Goal: Information Seeking & Learning: Learn about a topic

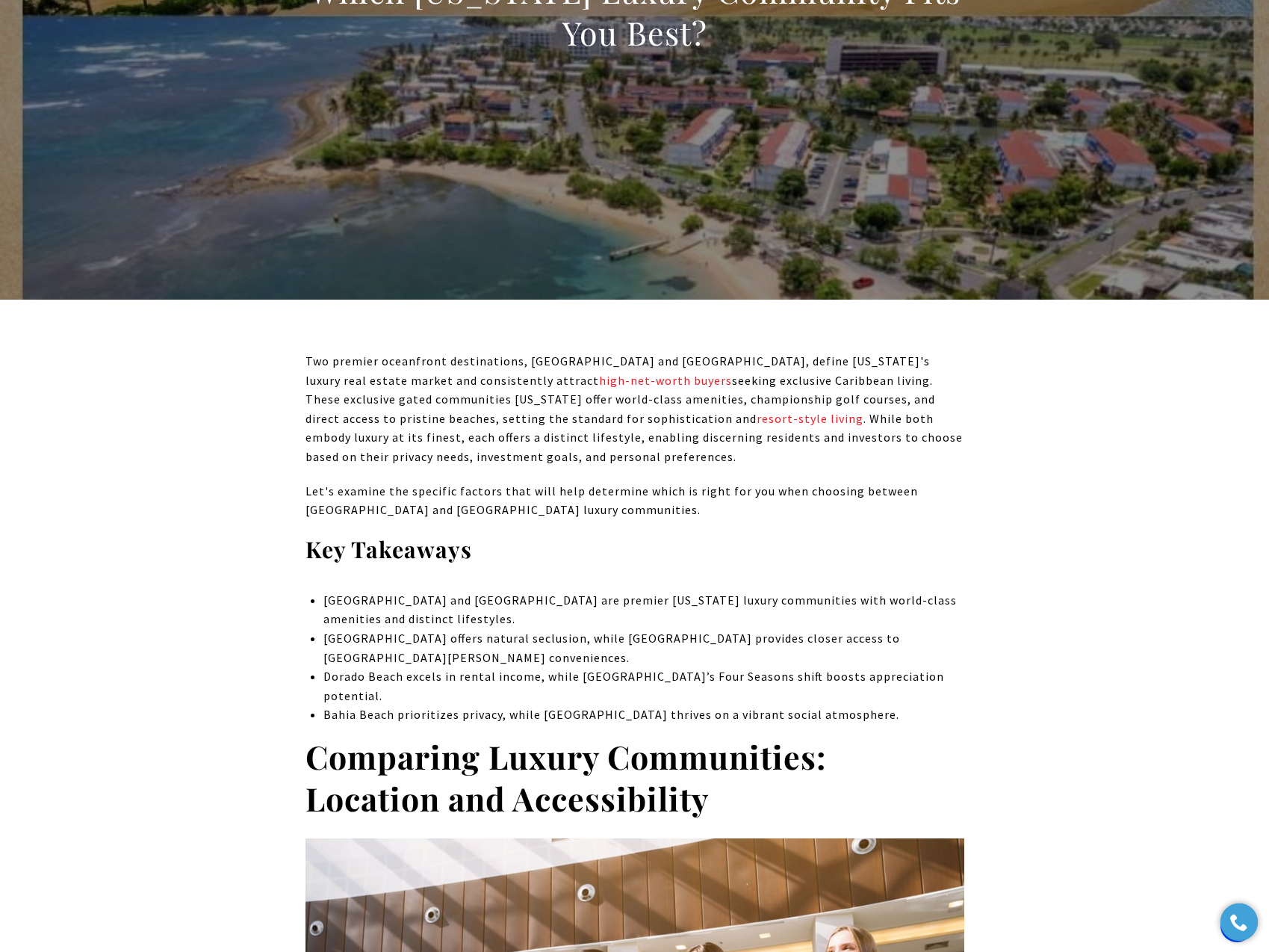
scroll to position [392, 0]
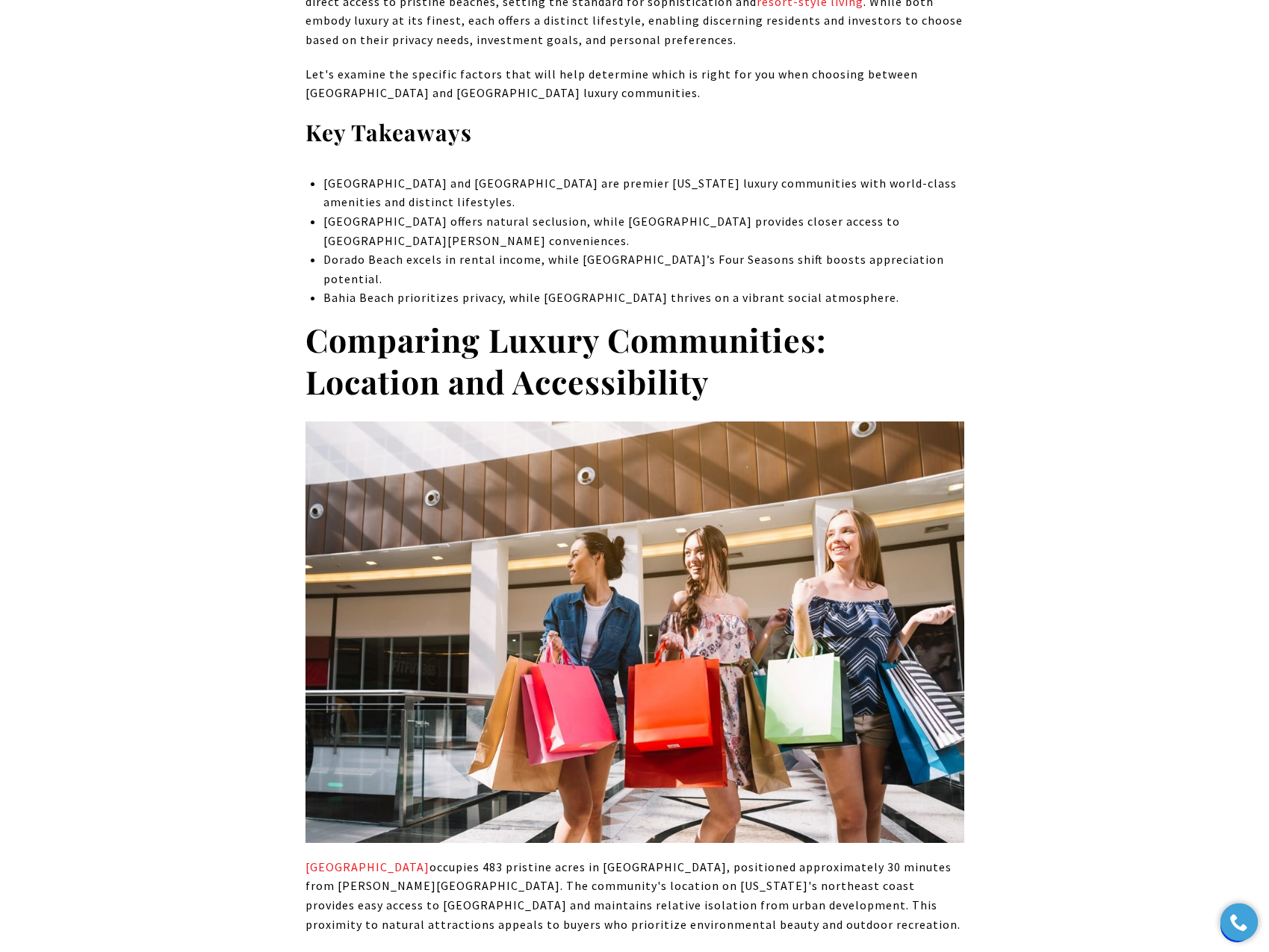
scroll to position [821, 0]
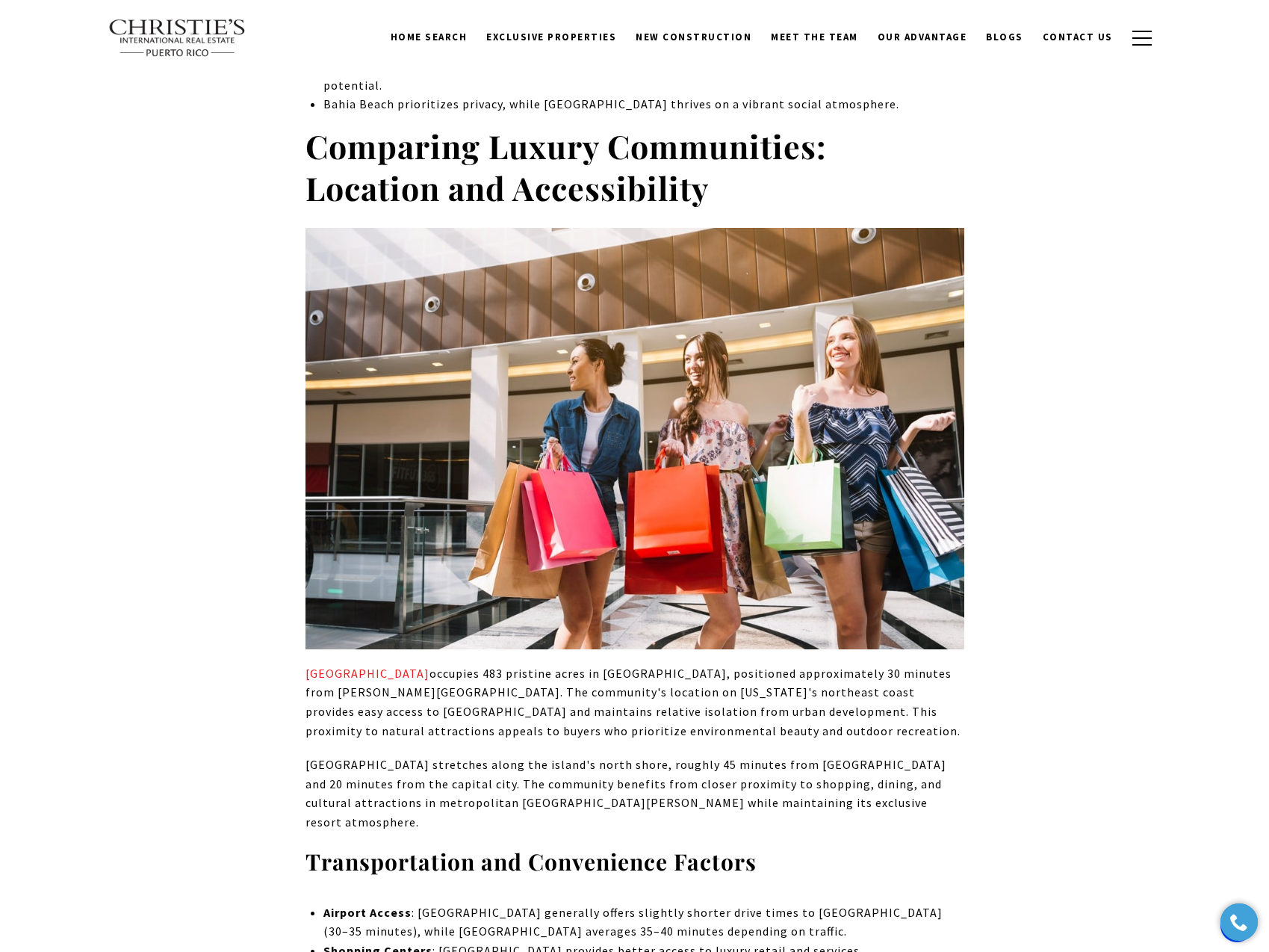
scroll to position [911, 0]
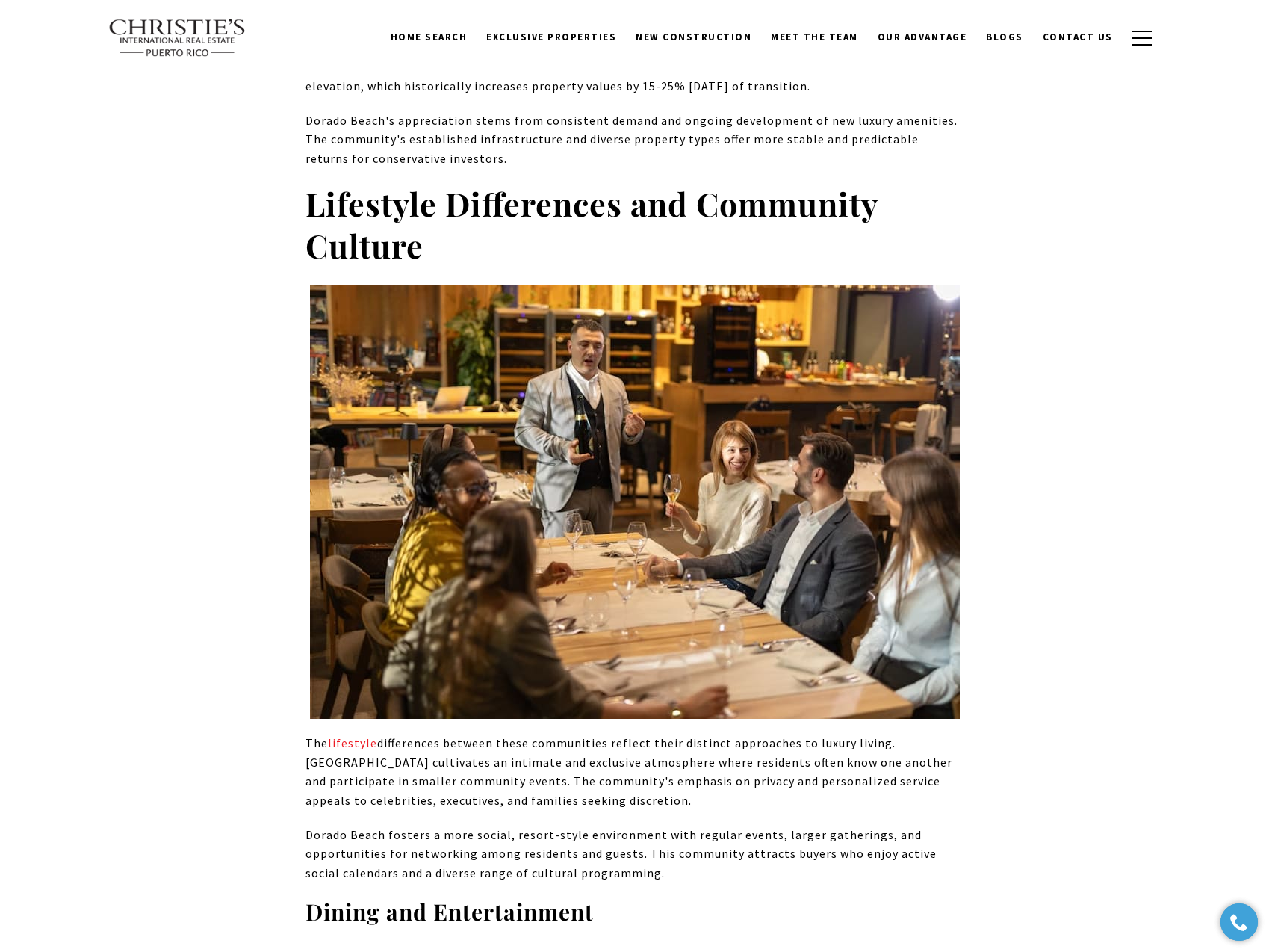
scroll to position [3893, 0]
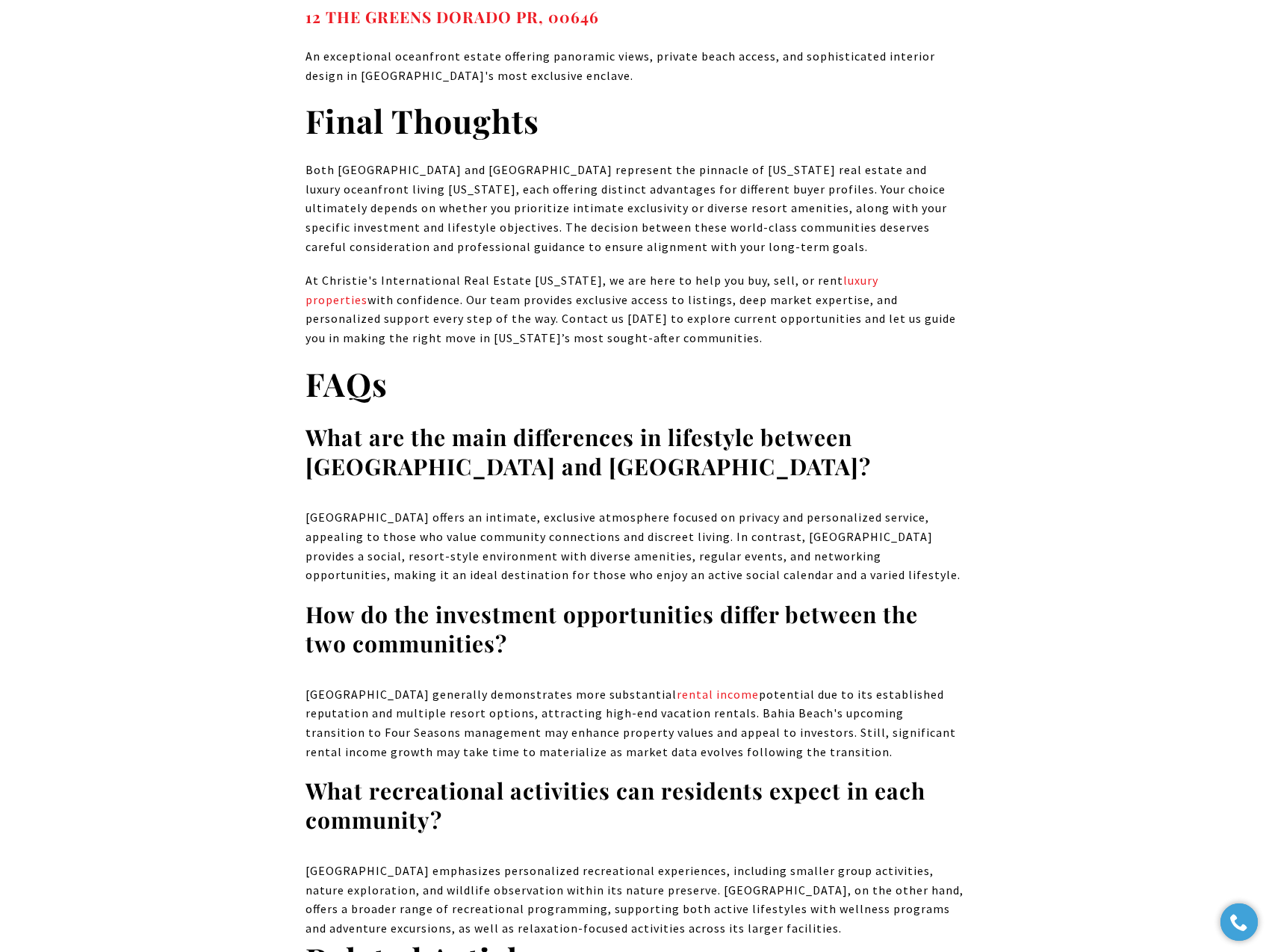
scroll to position [8443, 0]
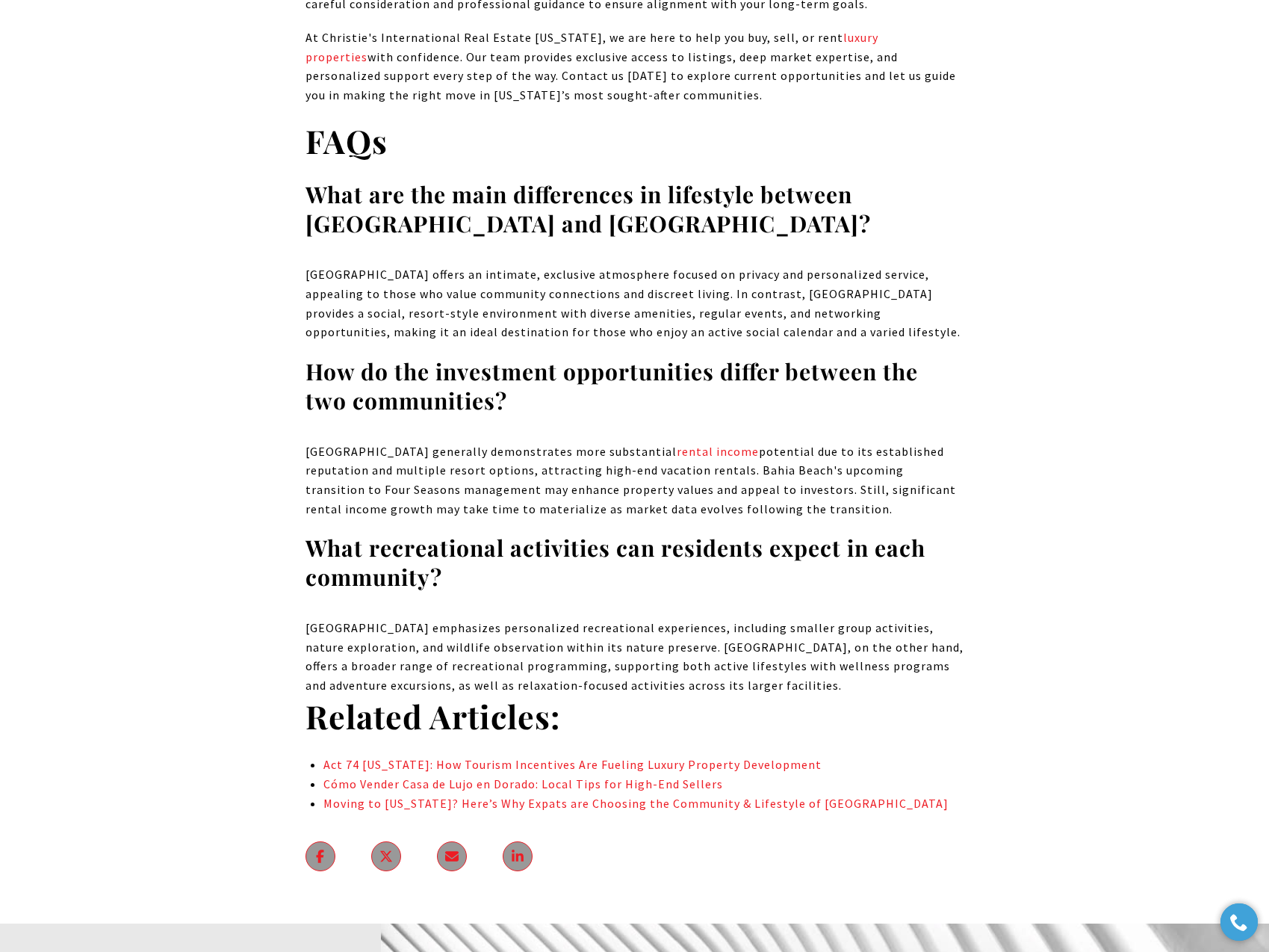
scroll to position [8743, 0]
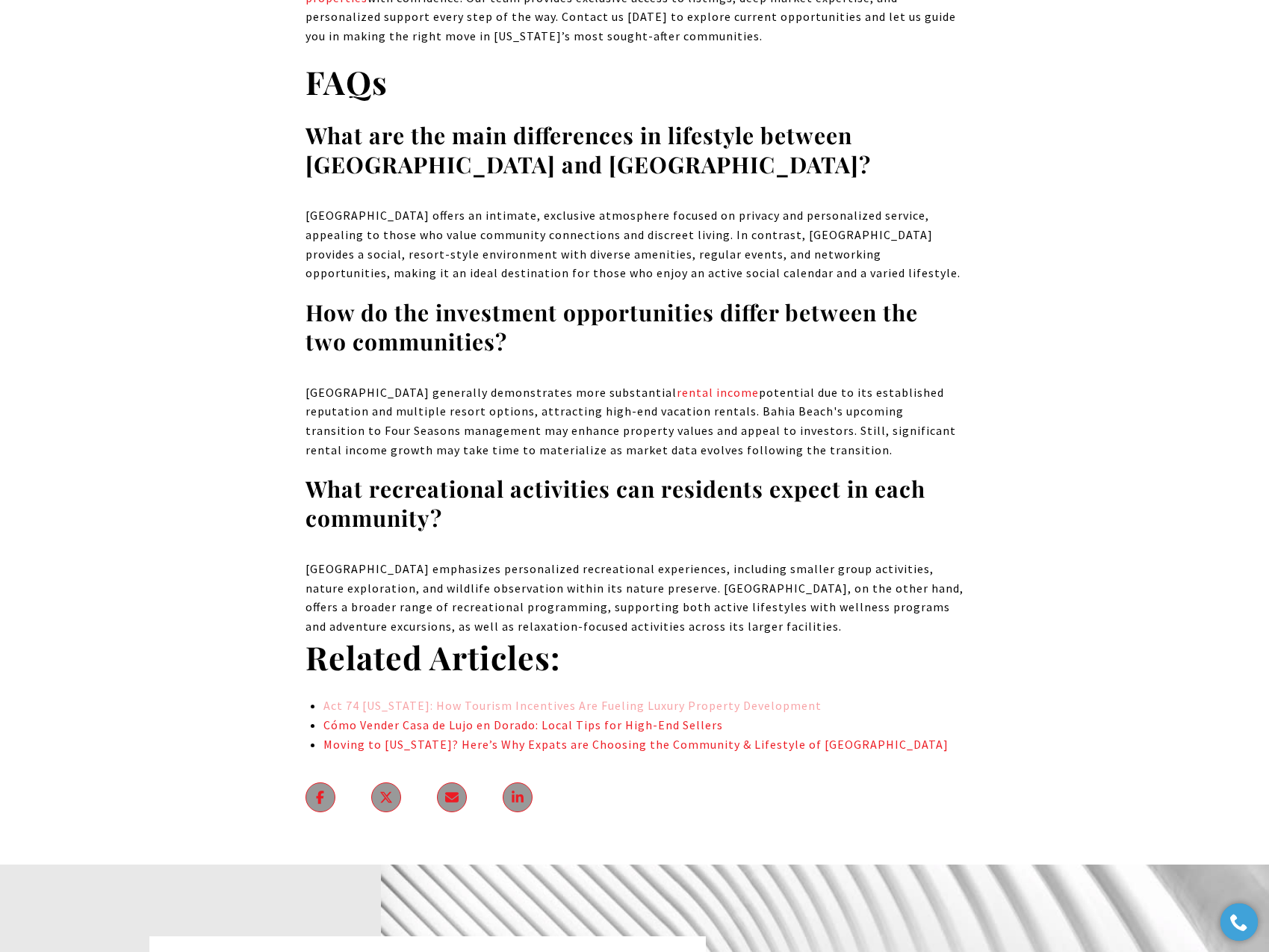
click at [795, 698] on link "Act 74 Puerto Rico: How Tourism Incentives Are Fueling Luxury Property Developm…" at bounding box center [572, 705] width 498 height 15
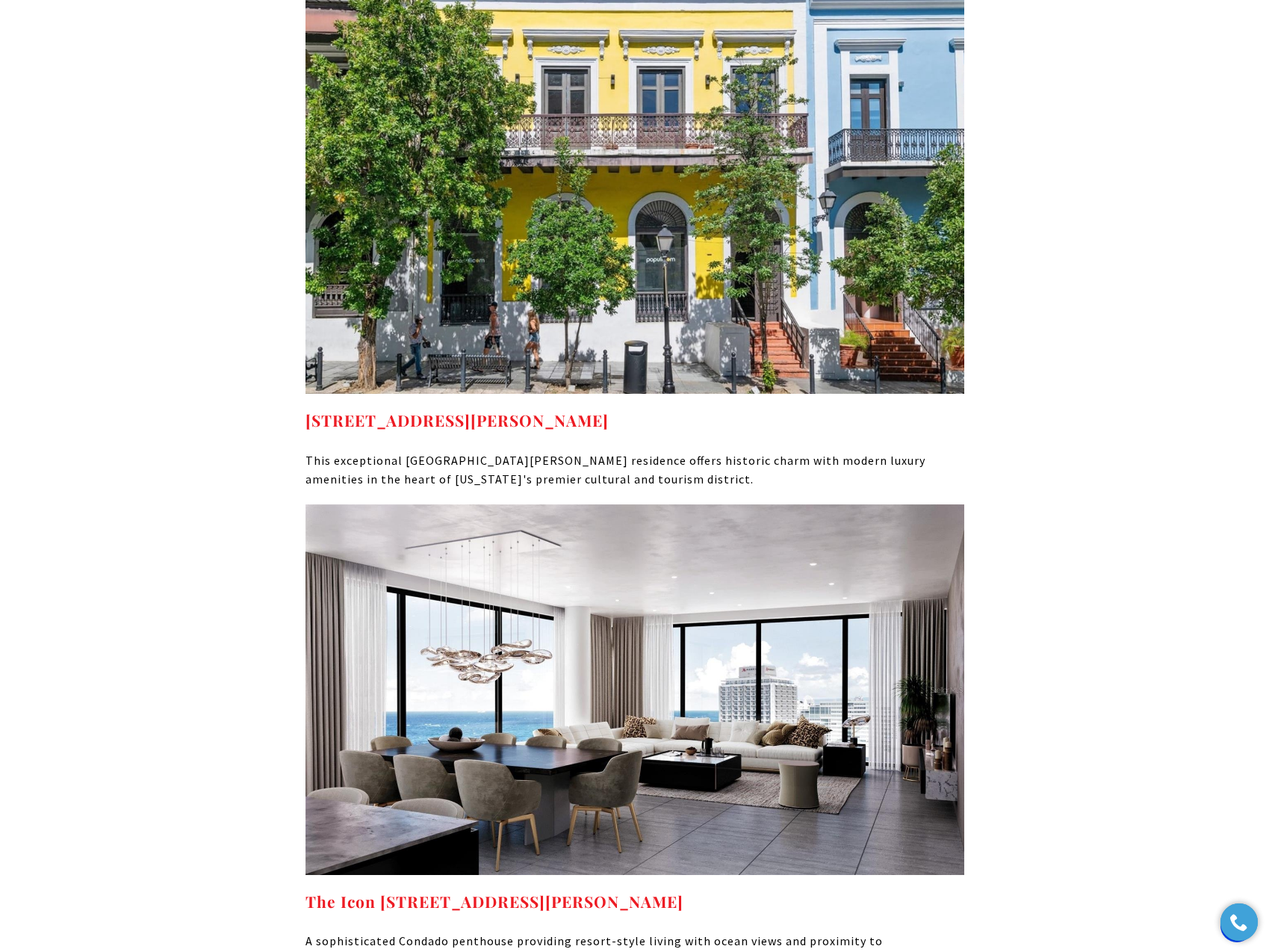
scroll to position [7400, 0]
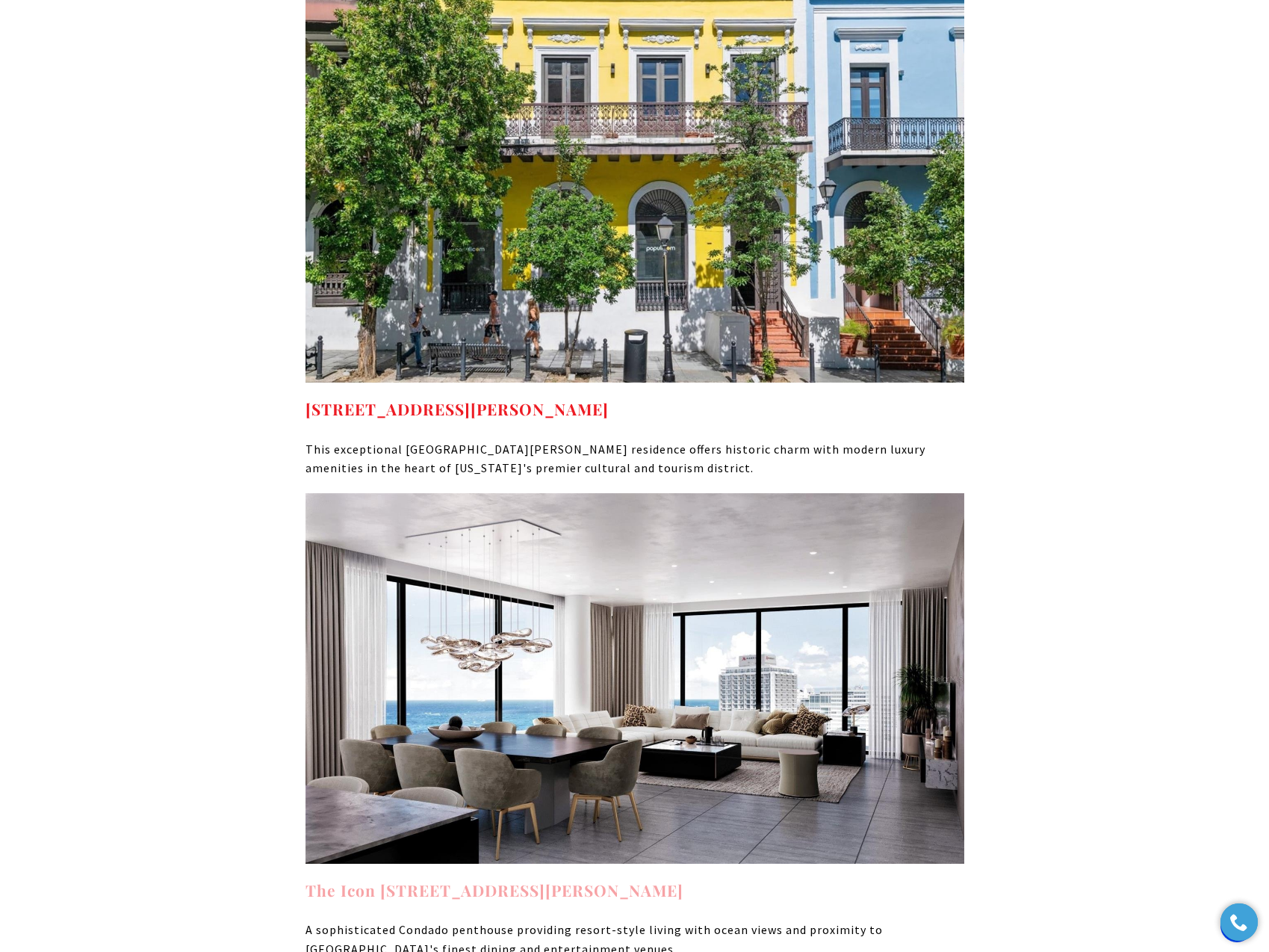
click at [608, 880] on strong "The Icon 1120 Ashford Ave #1202 San Juan PR, 00907" at bounding box center [495, 890] width 378 height 21
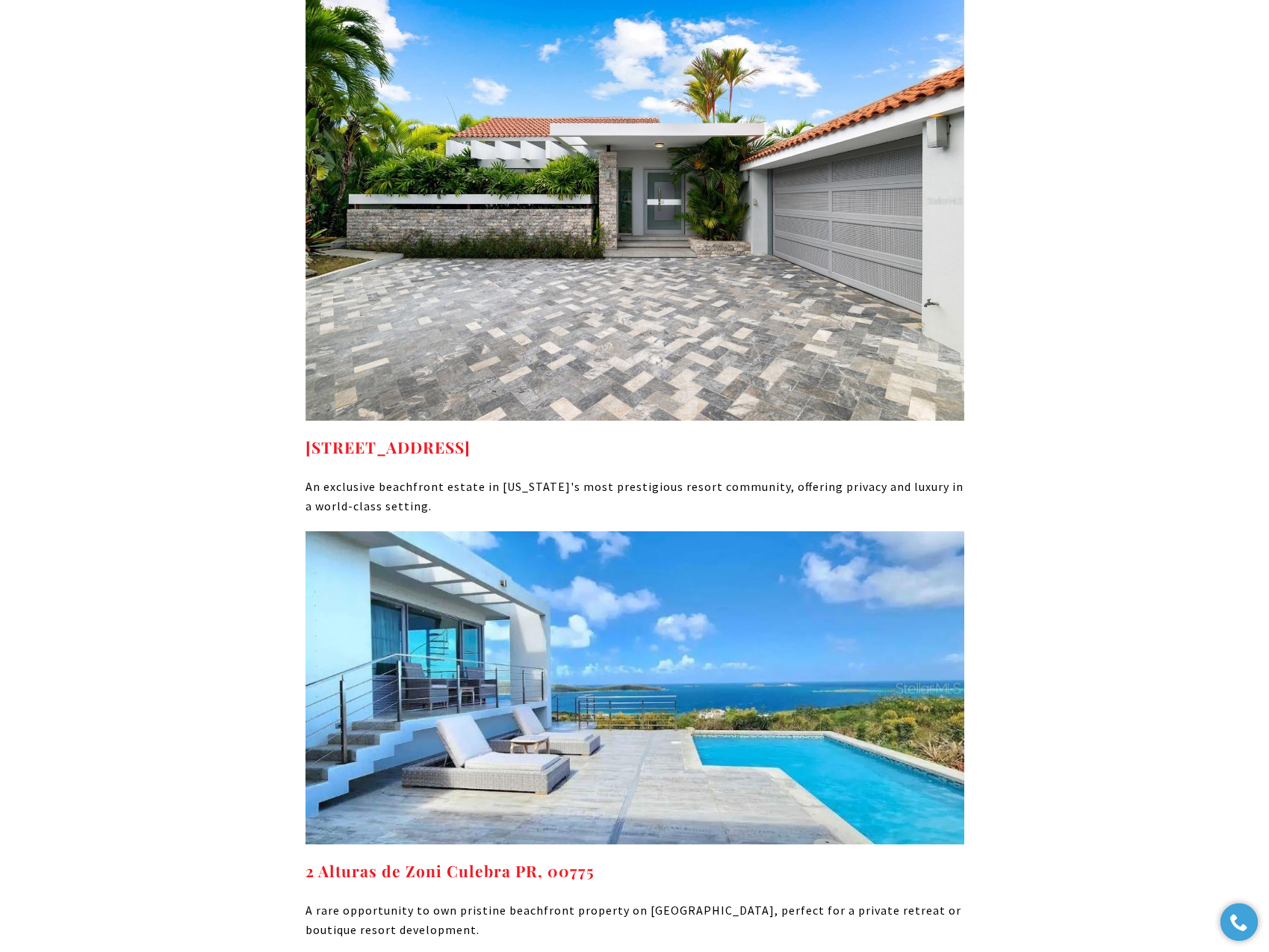
scroll to position [8431, 0]
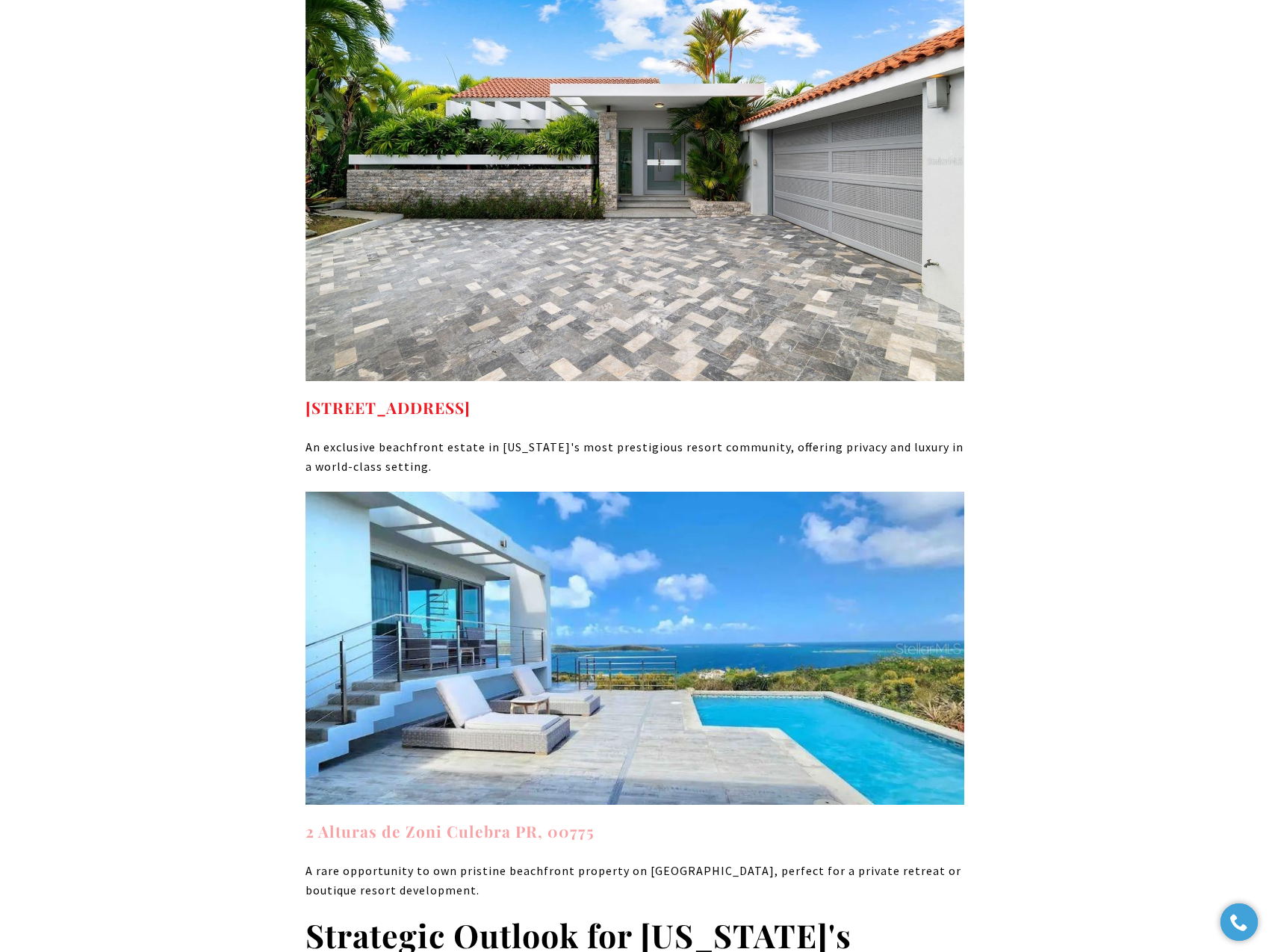
click at [502, 820] on strong "2 Alturas de Zoni Culebra PR, 00775" at bounding box center [449, 831] width 289 height 21
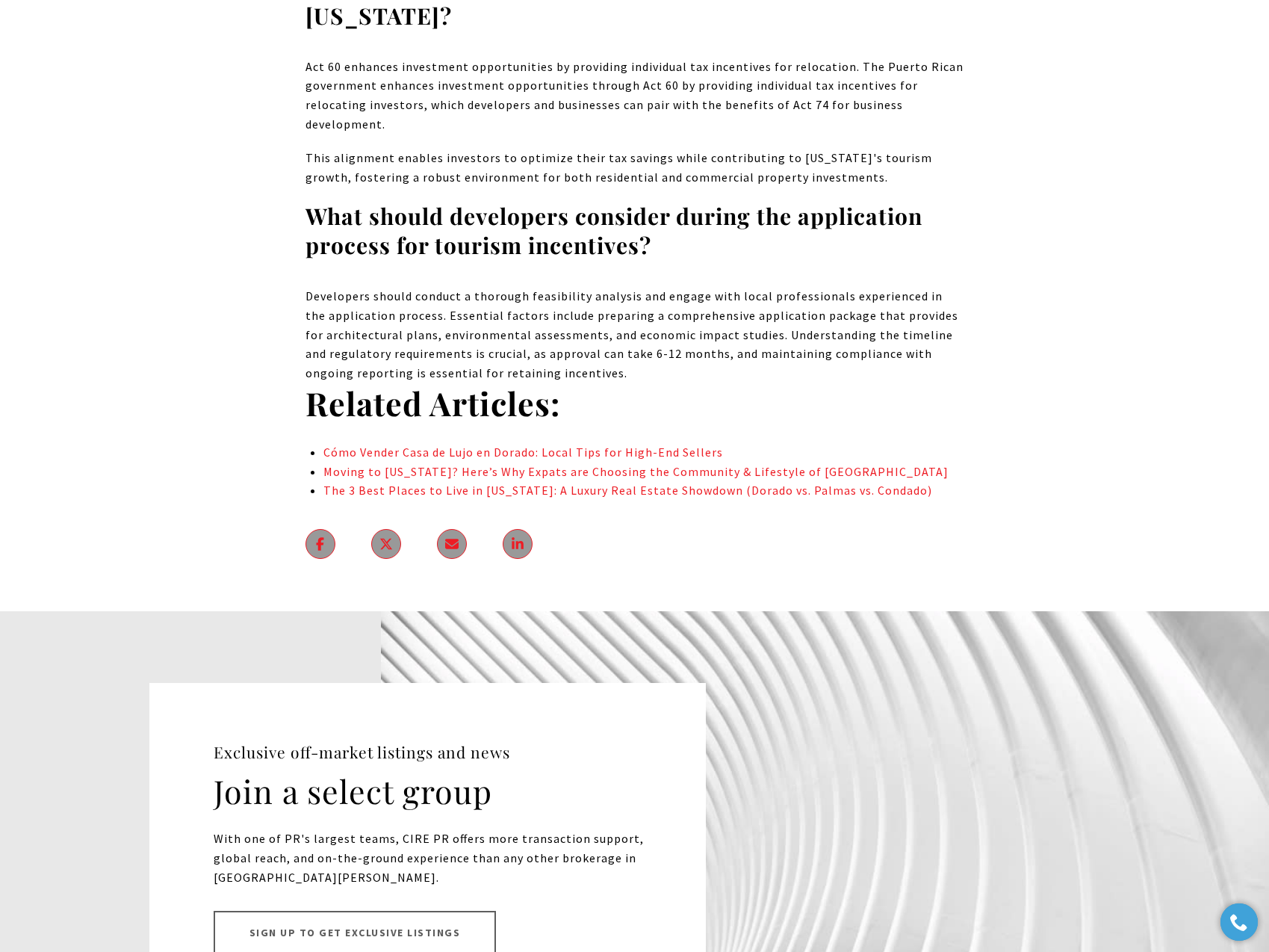
scroll to position [10180, 0]
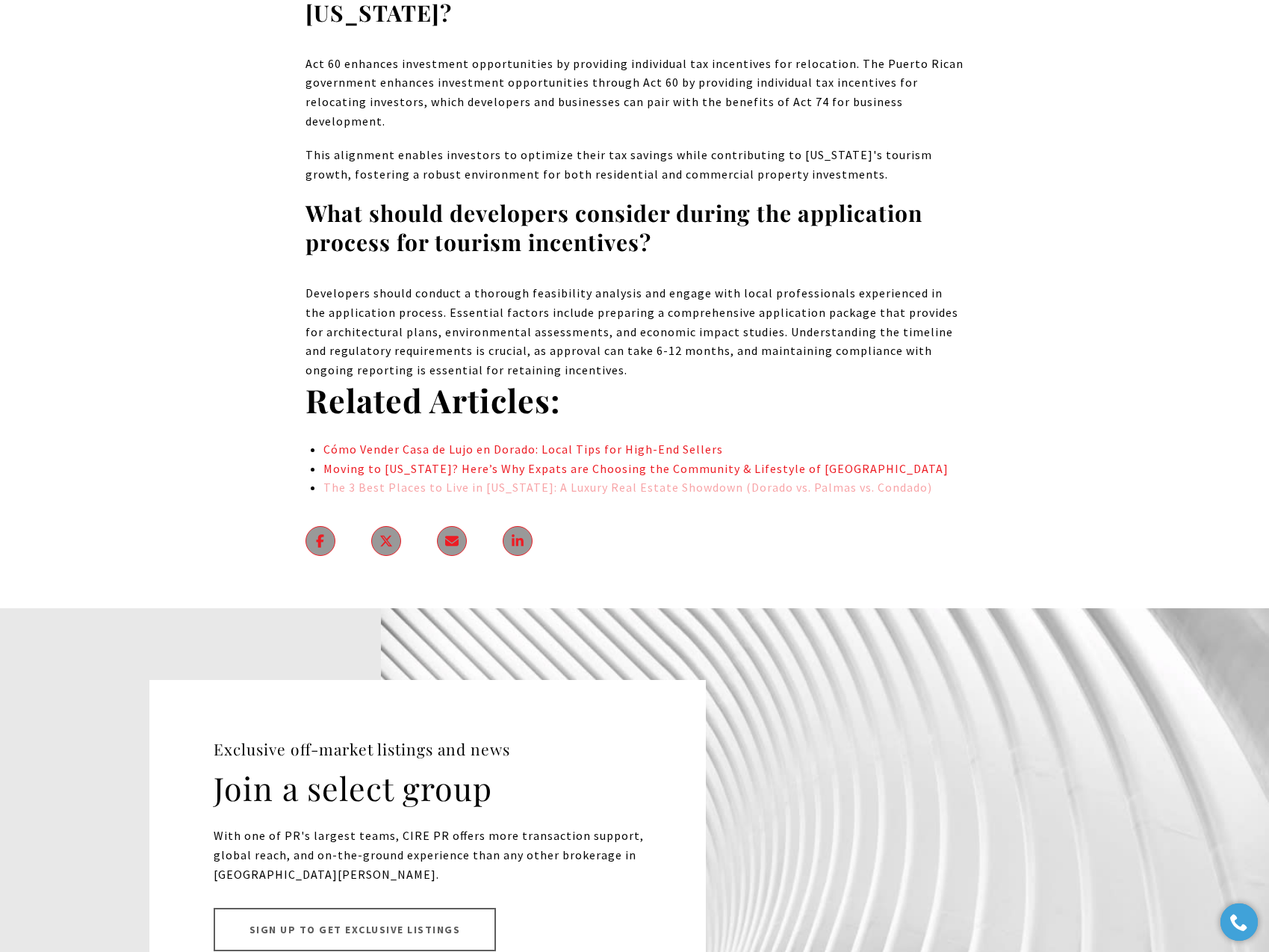
click at [837, 480] on link "The 3 Best Places to Live in Puerto Rico: A Luxury Real Estate Showdown (Dorado…" at bounding box center [627, 487] width 608 height 15
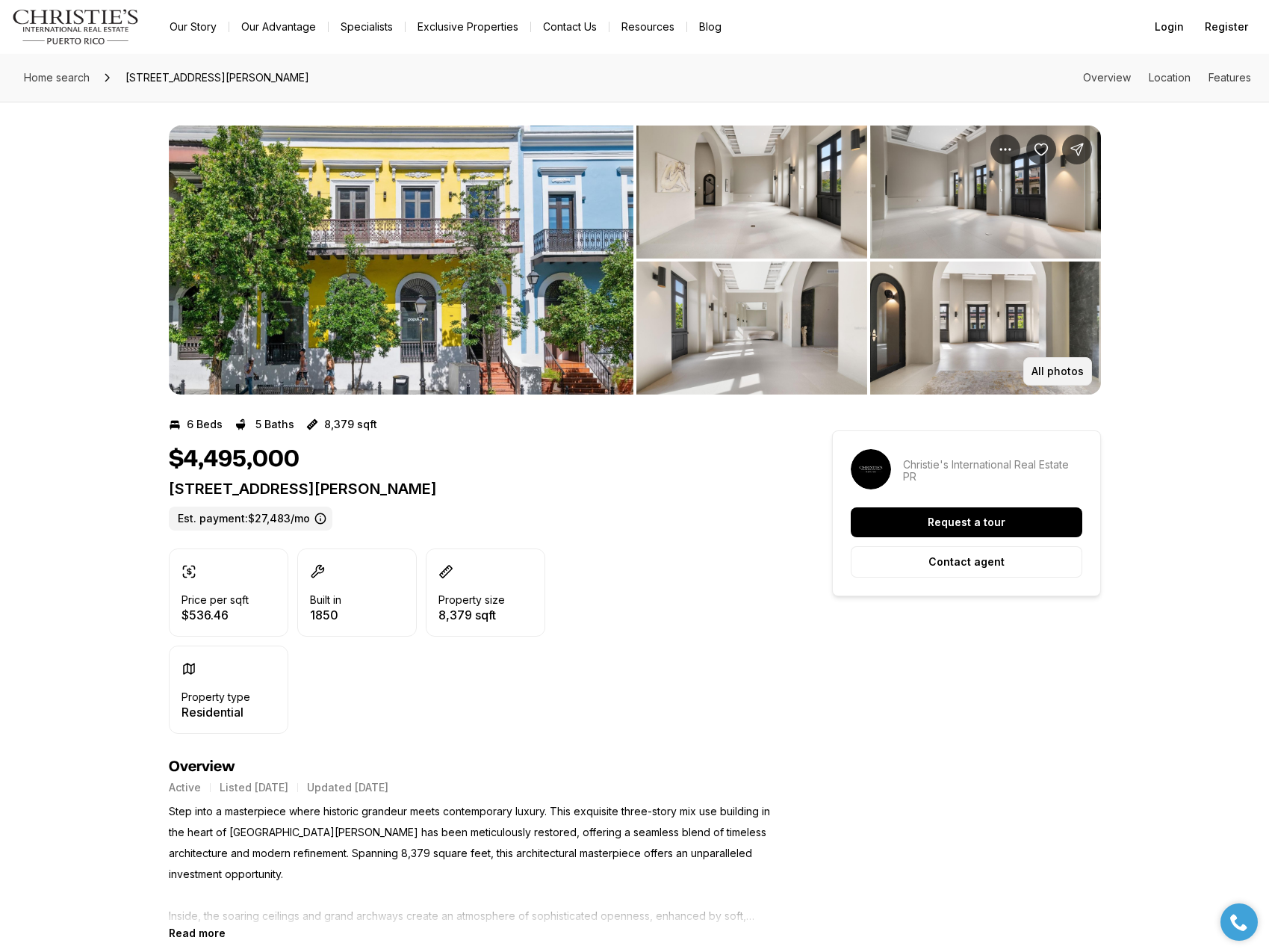
click at [1059, 377] on button "All photos" at bounding box center [1058, 371] width 69 height 28
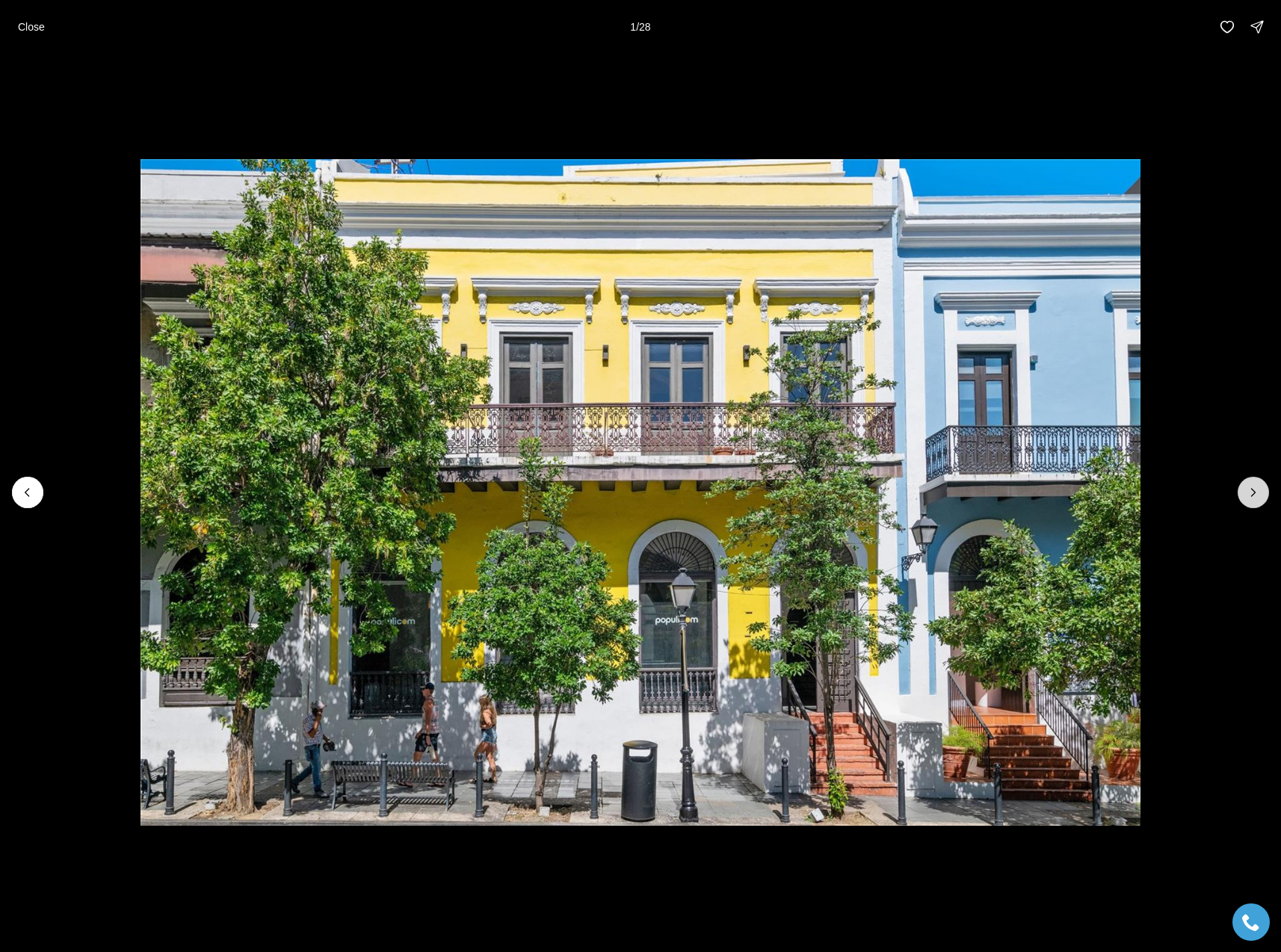
click at [1251, 494] on icon "Next slide" at bounding box center [1253, 492] width 15 height 15
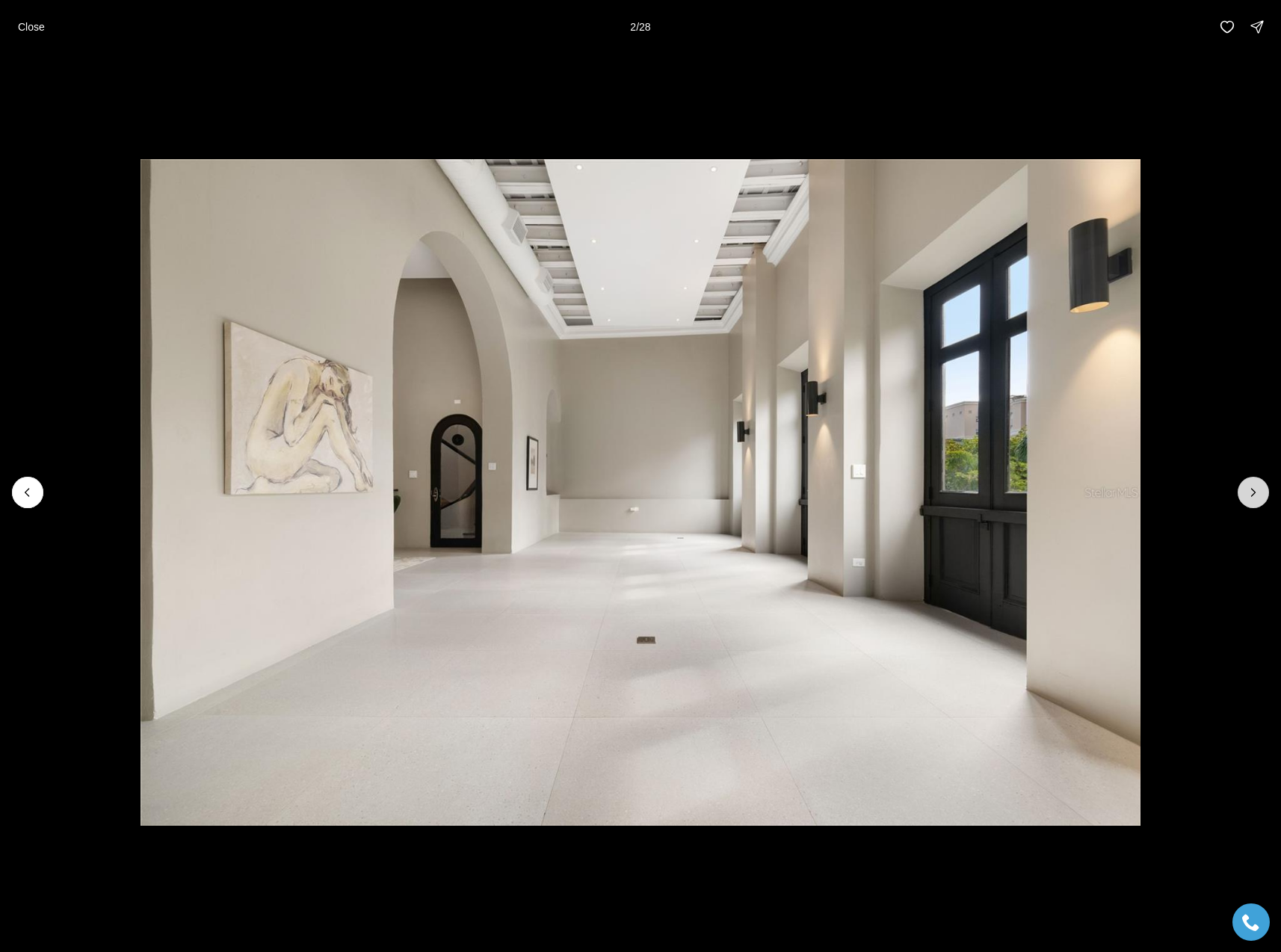
click at [1251, 494] on icon "Next slide" at bounding box center [1253, 492] width 15 height 15
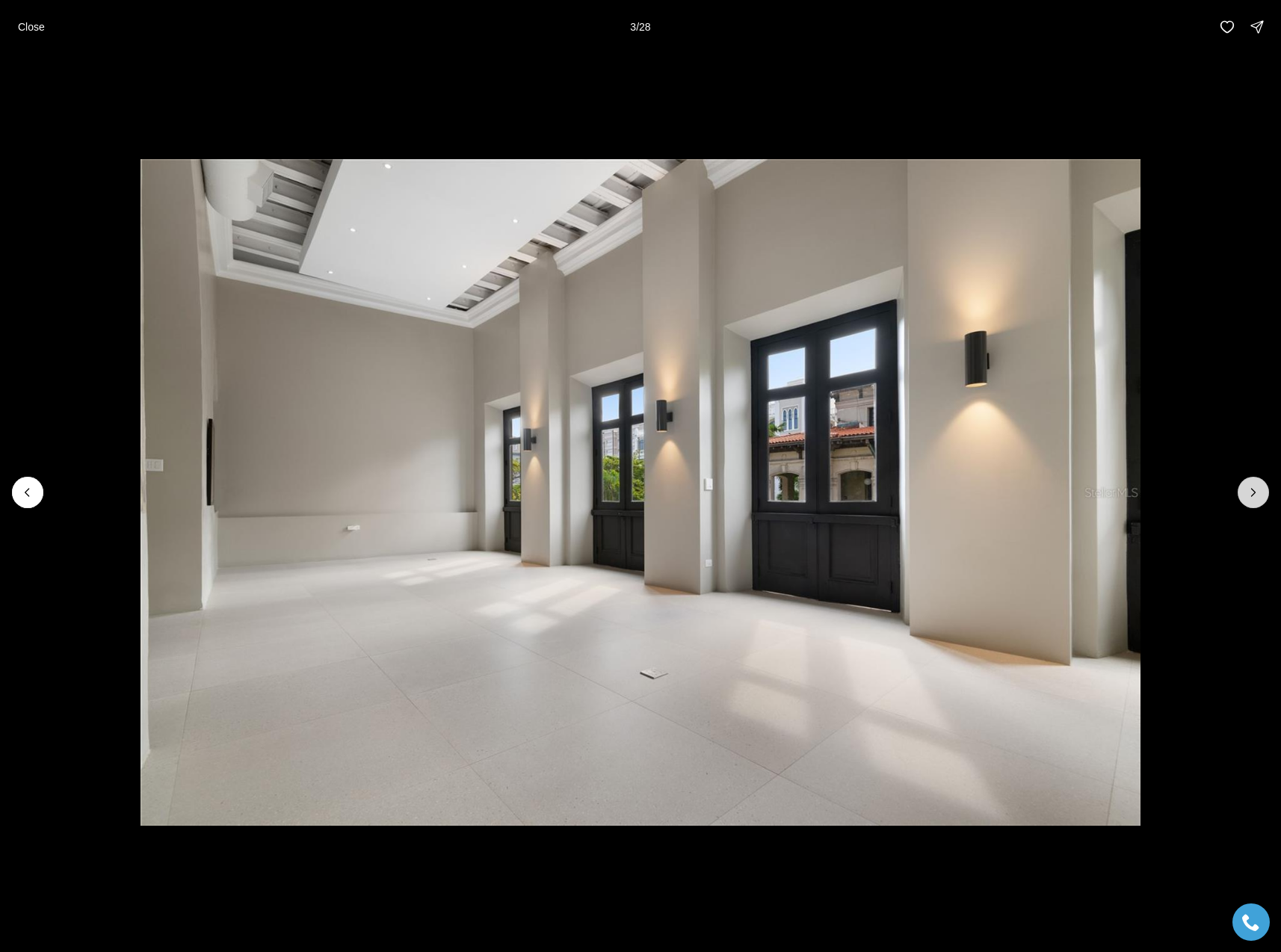
click at [1251, 494] on icon "Next slide" at bounding box center [1253, 492] width 15 height 15
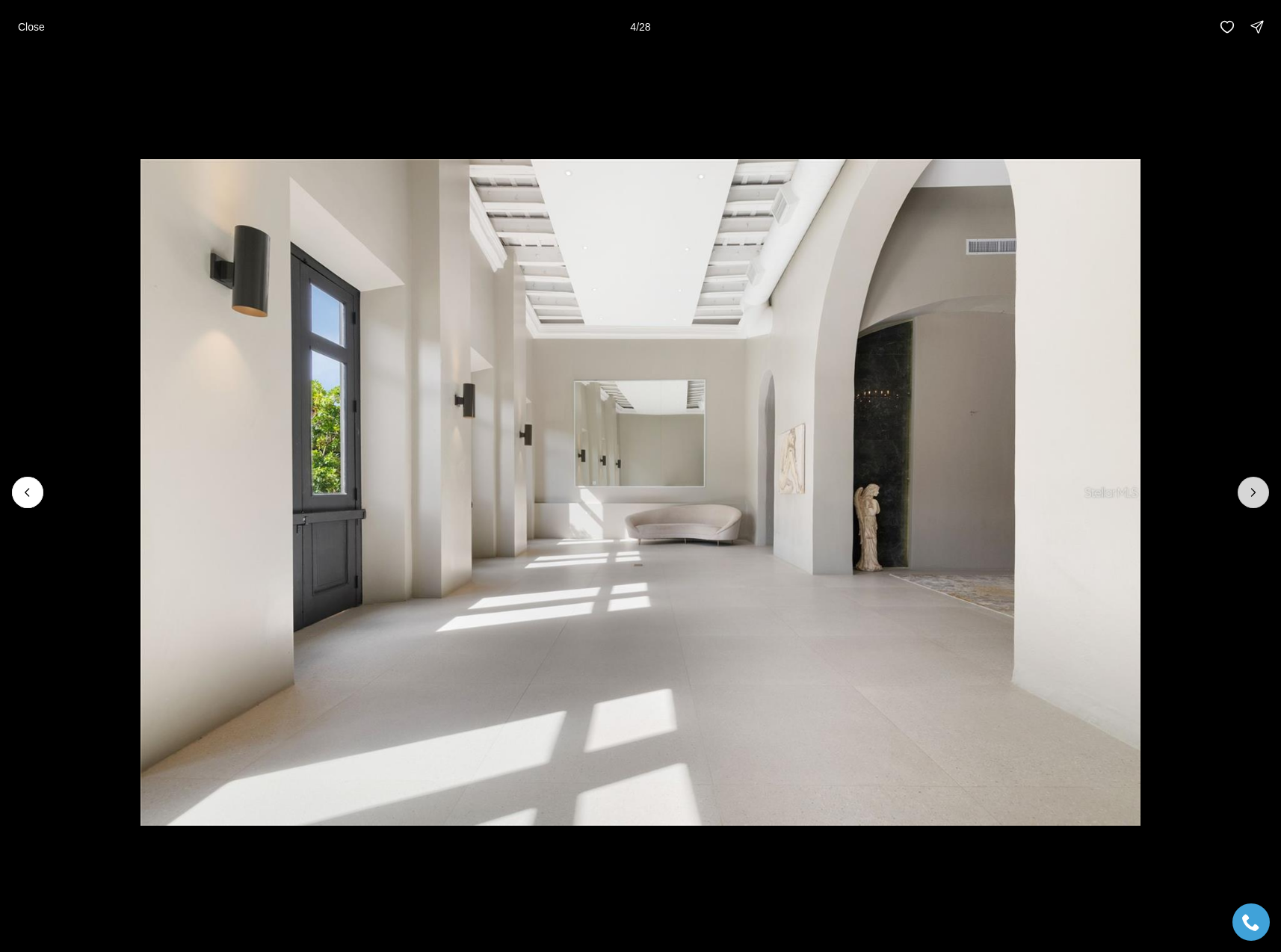
click at [1251, 494] on icon "Next slide" at bounding box center [1253, 492] width 15 height 15
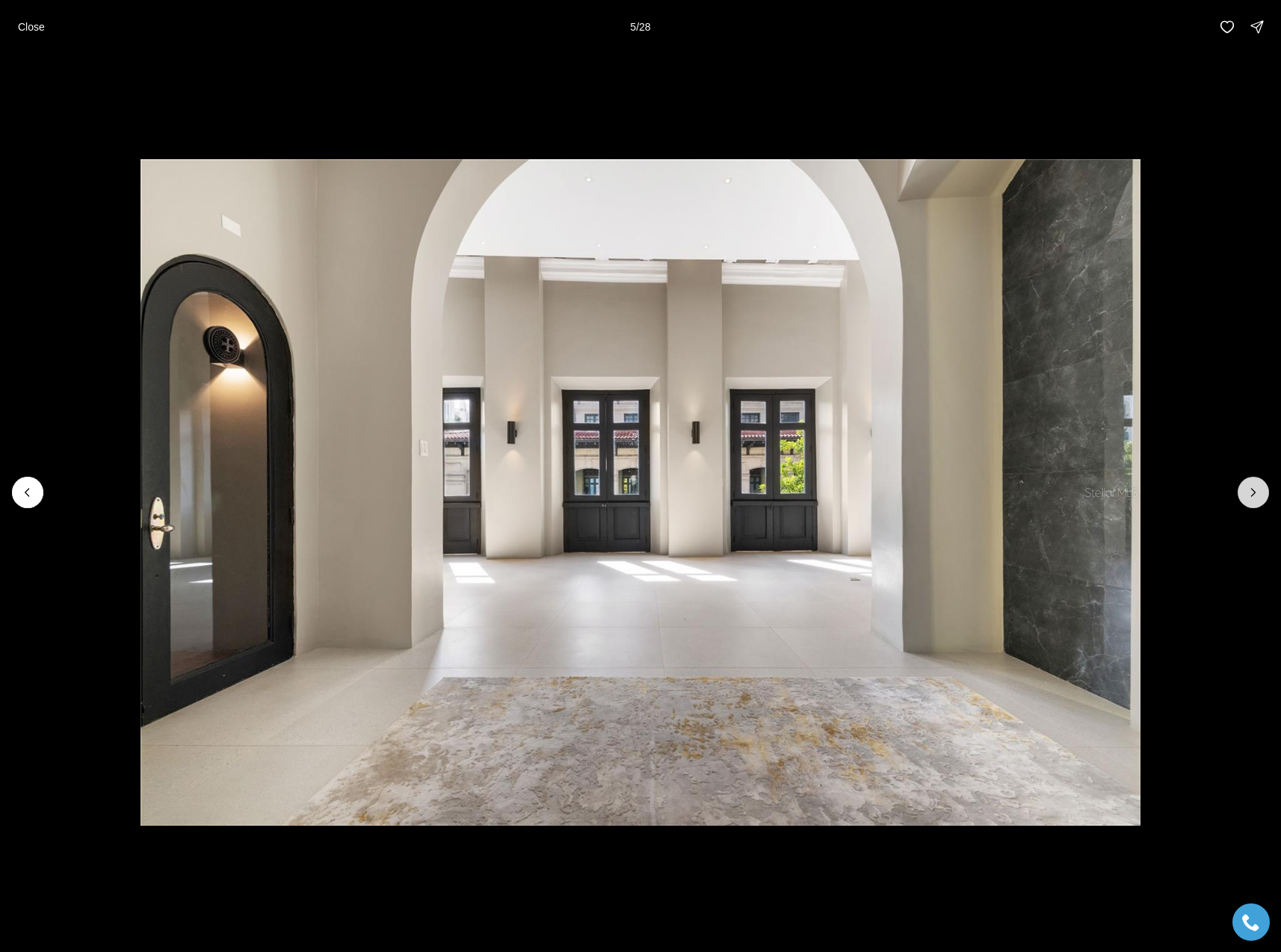
click at [1251, 494] on icon "Next slide" at bounding box center [1253, 492] width 15 height 15
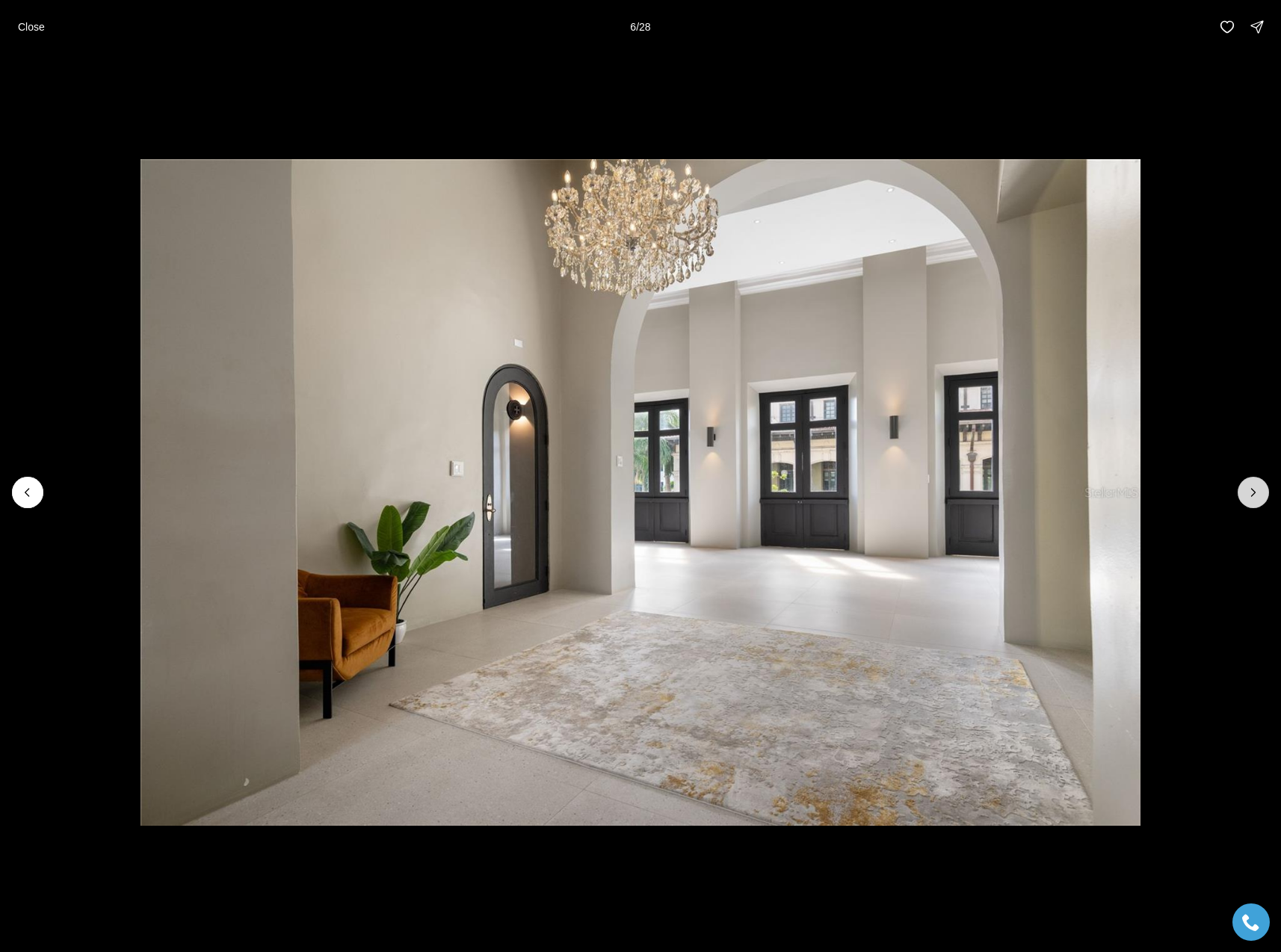
click at [1251, 494] on icon "Next slide" at bounding box center [1253, 492] width 15 height 15
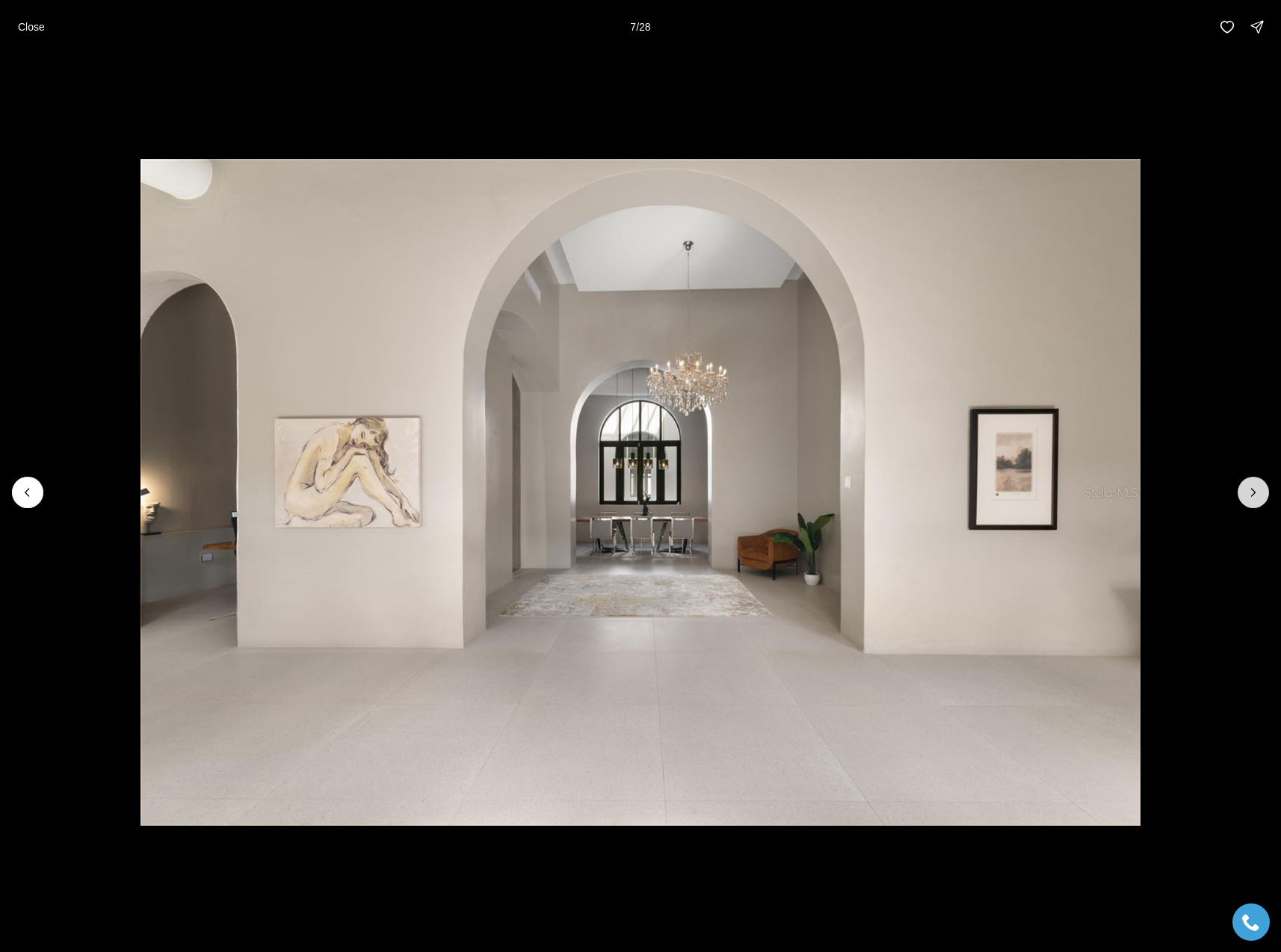
click at [1251, 494] on icon "Next slide" at bounding box center [1253, 492] width 15 height 15
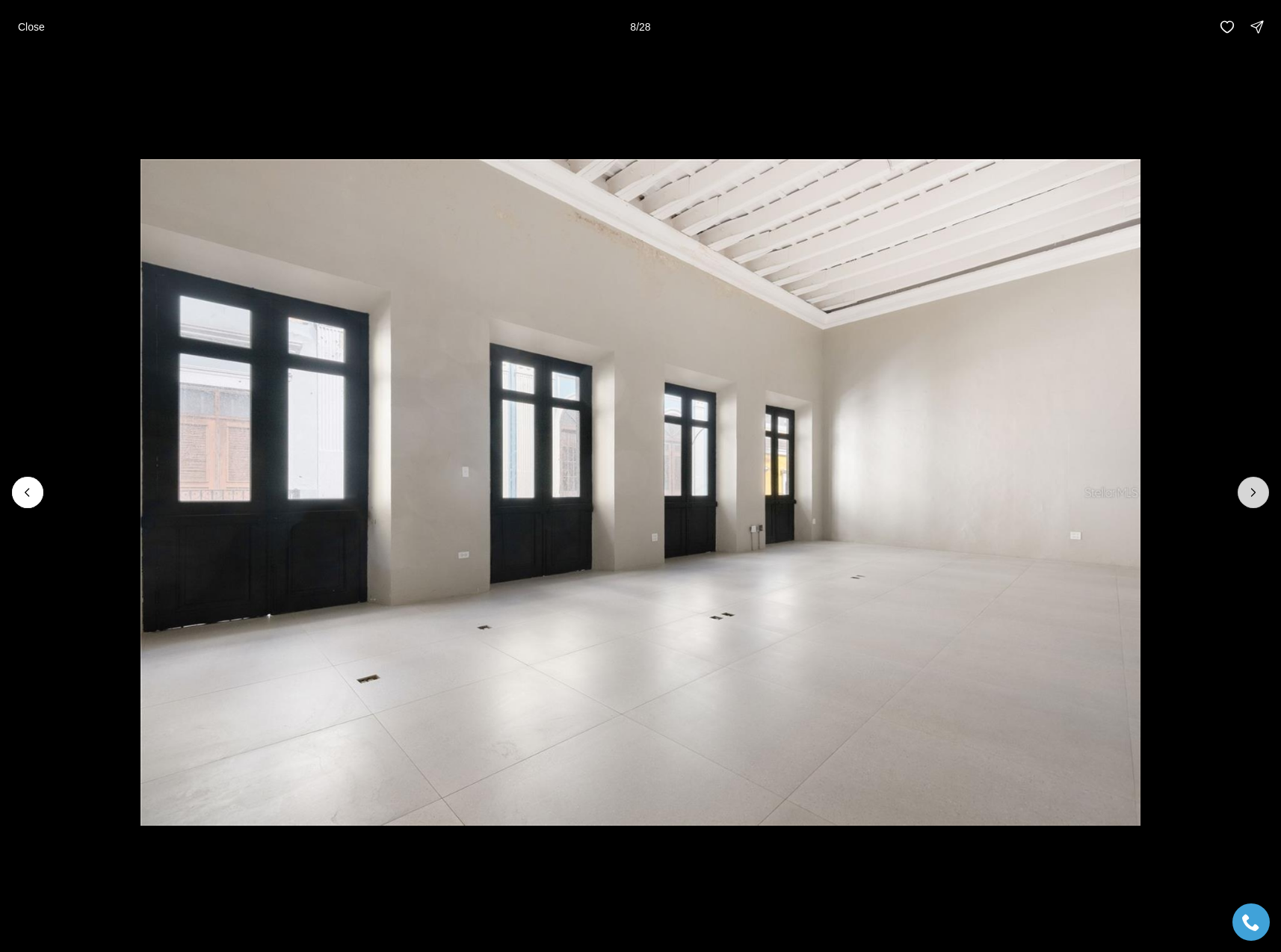
click at [1251, 494] on icon "Next slide" at bounding box center [1253, 492] width 15 height 15
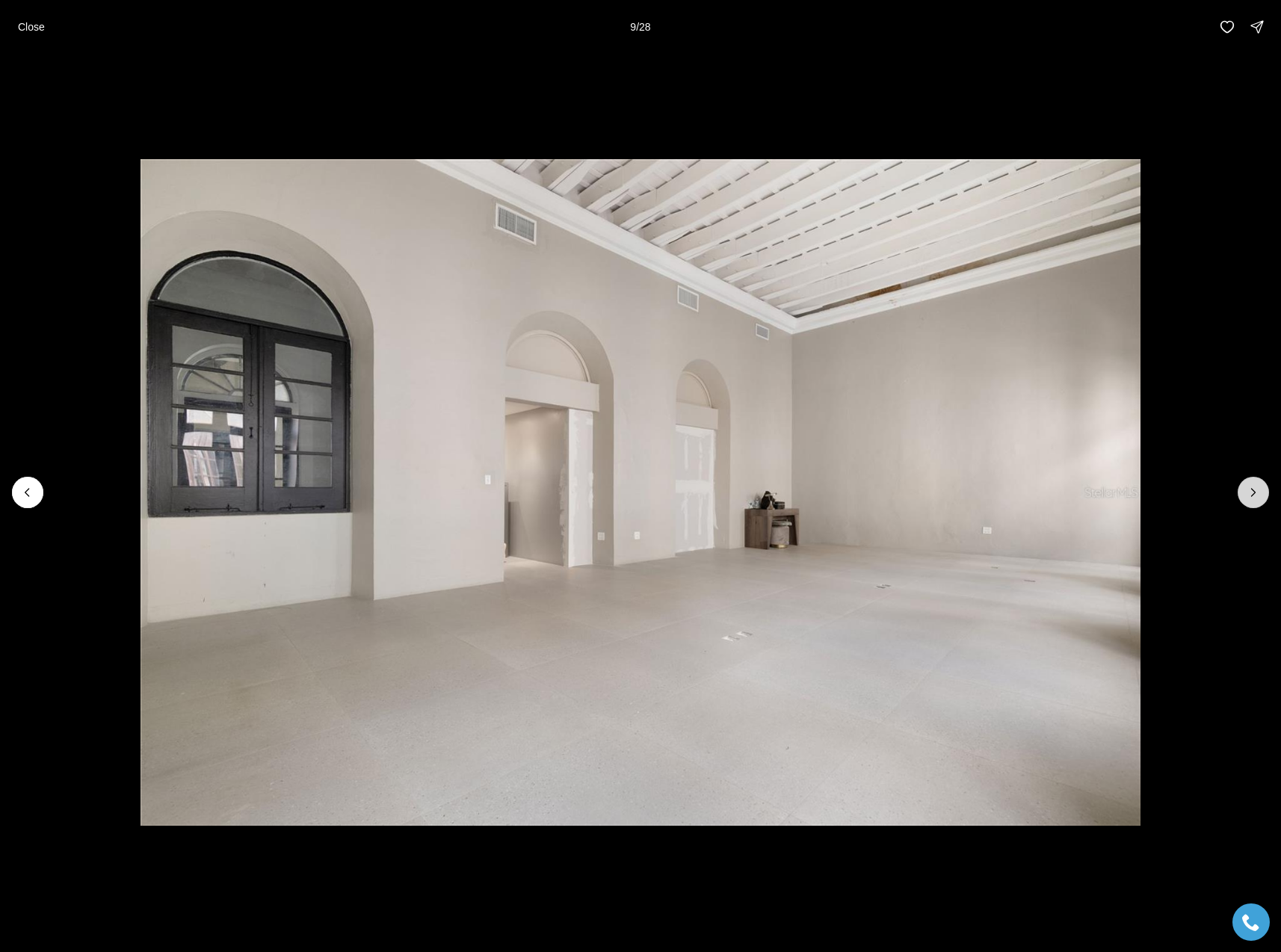
click at [1251, 494] on icon "Next slide" at bounding box center [1253, 492] width 15 height 15
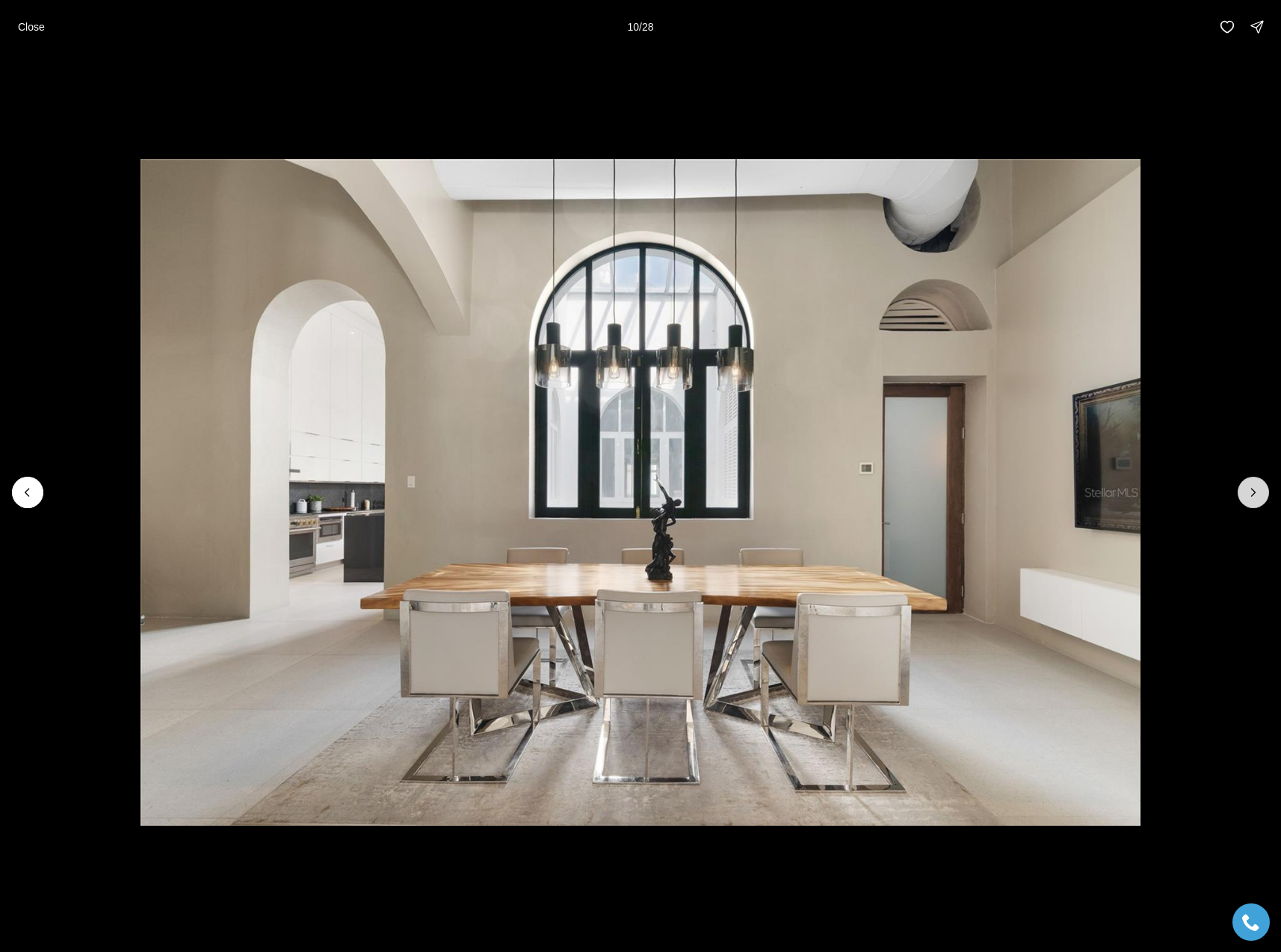
click at [1251, 494] on icon "Next slide" at bounding box center [1253, 492] width 15 height 15
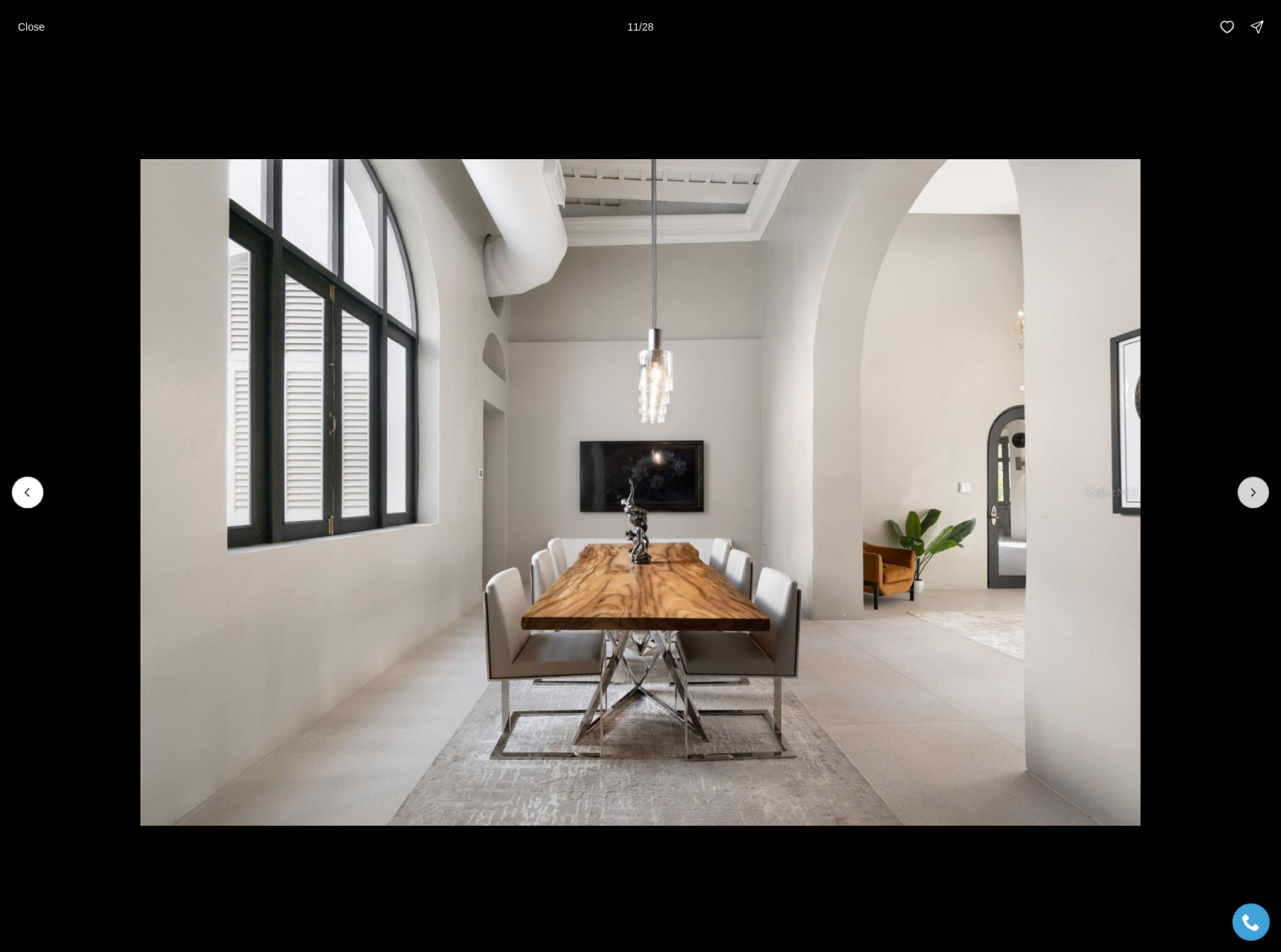
click at [1251, 494] on icon "Next slide" at bounding box center [1253, 492] width 15 height 15
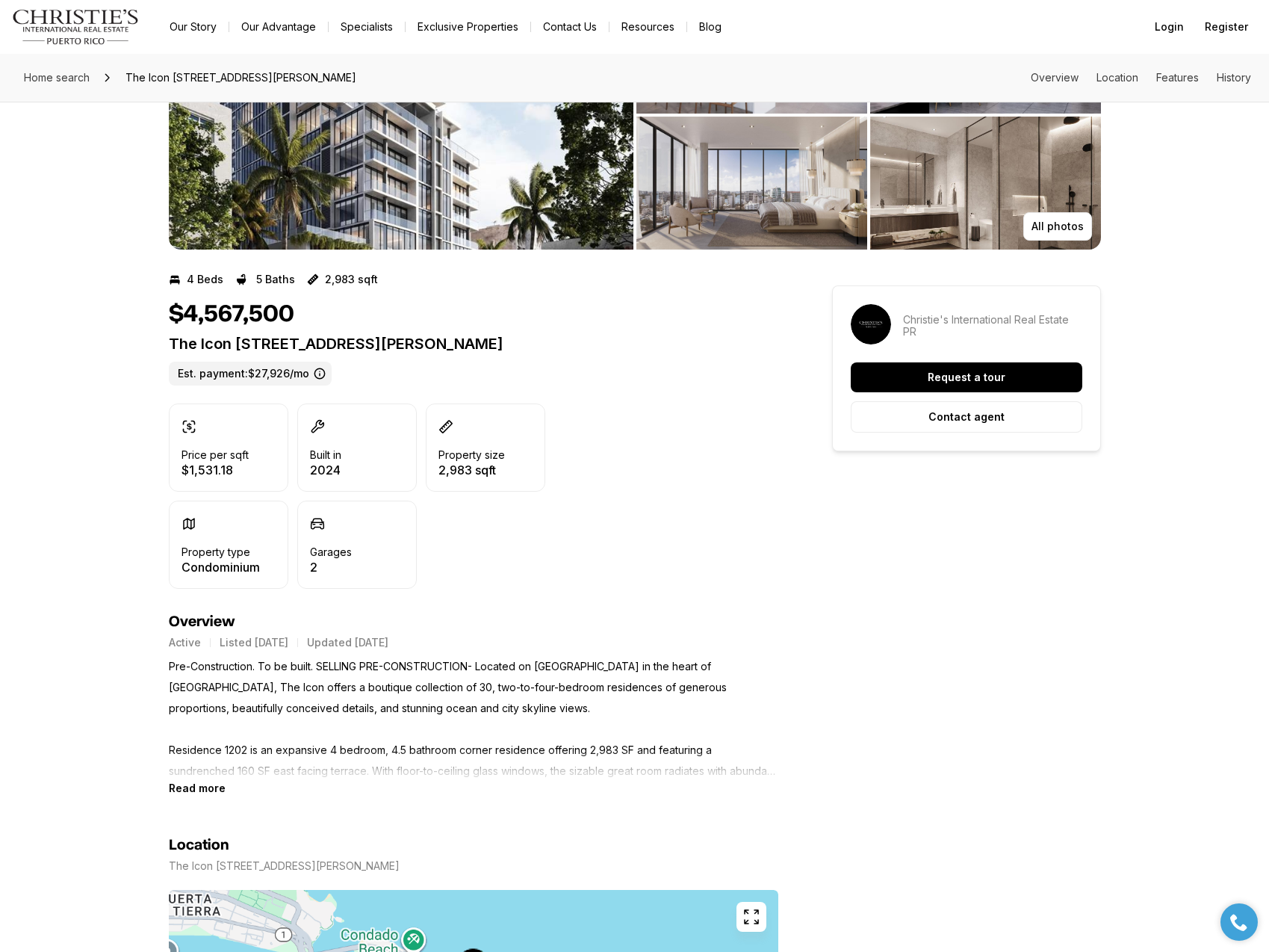
scroll to position [169, 0]
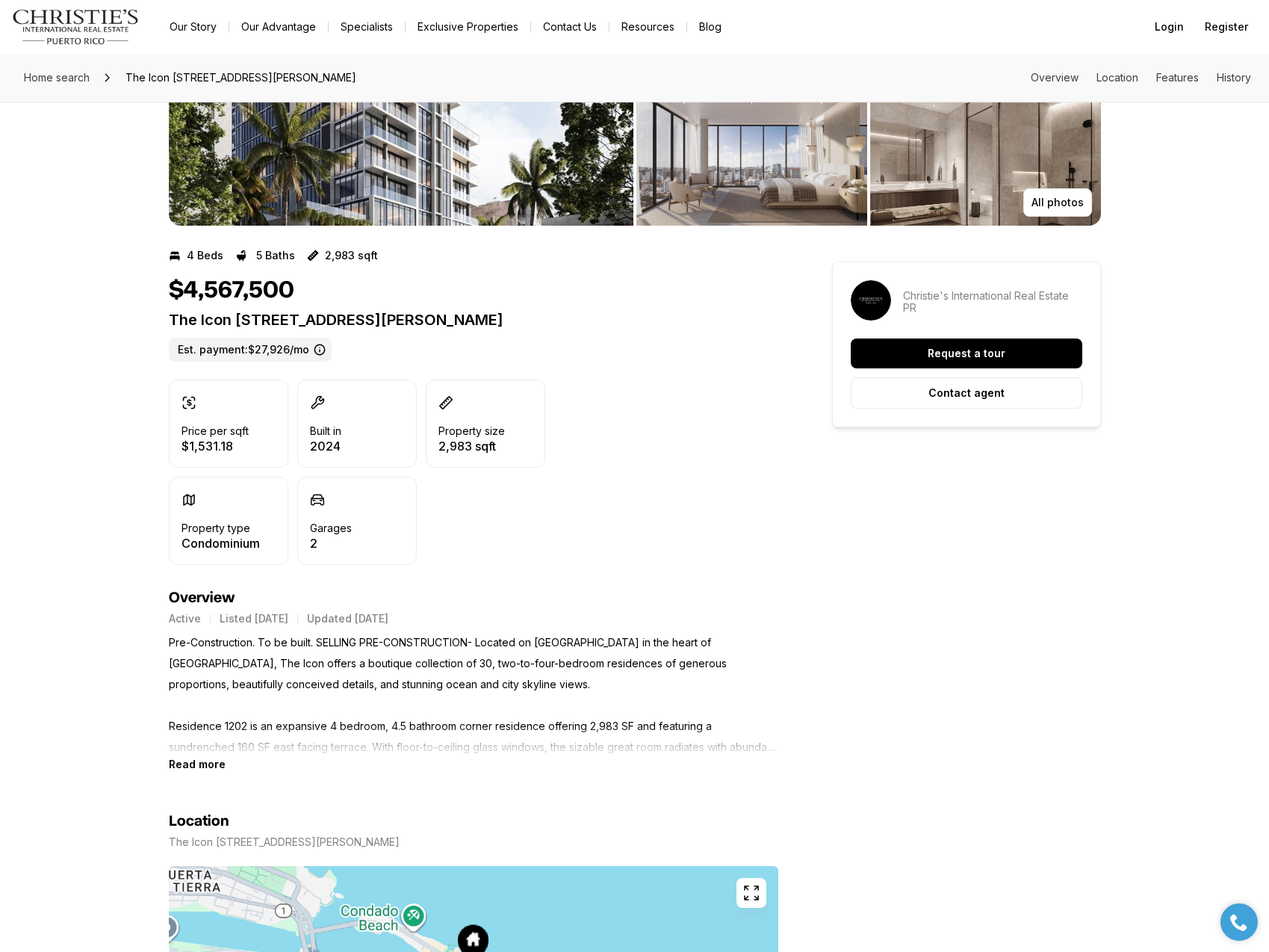
click at [215, 767] on b "Read more" at bounding box center [197, 764] width 57 height 12
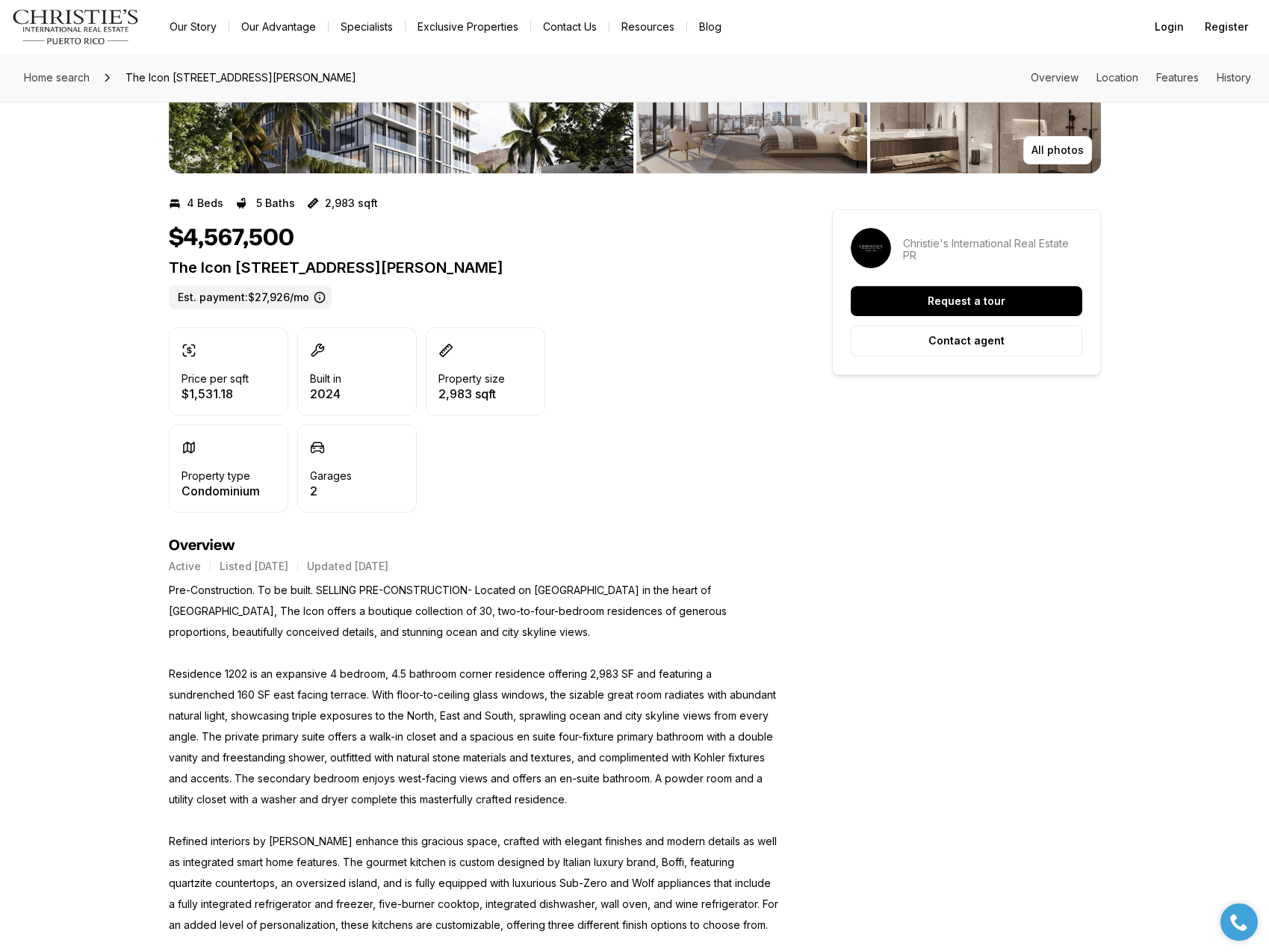
scroll to position [0, 0]
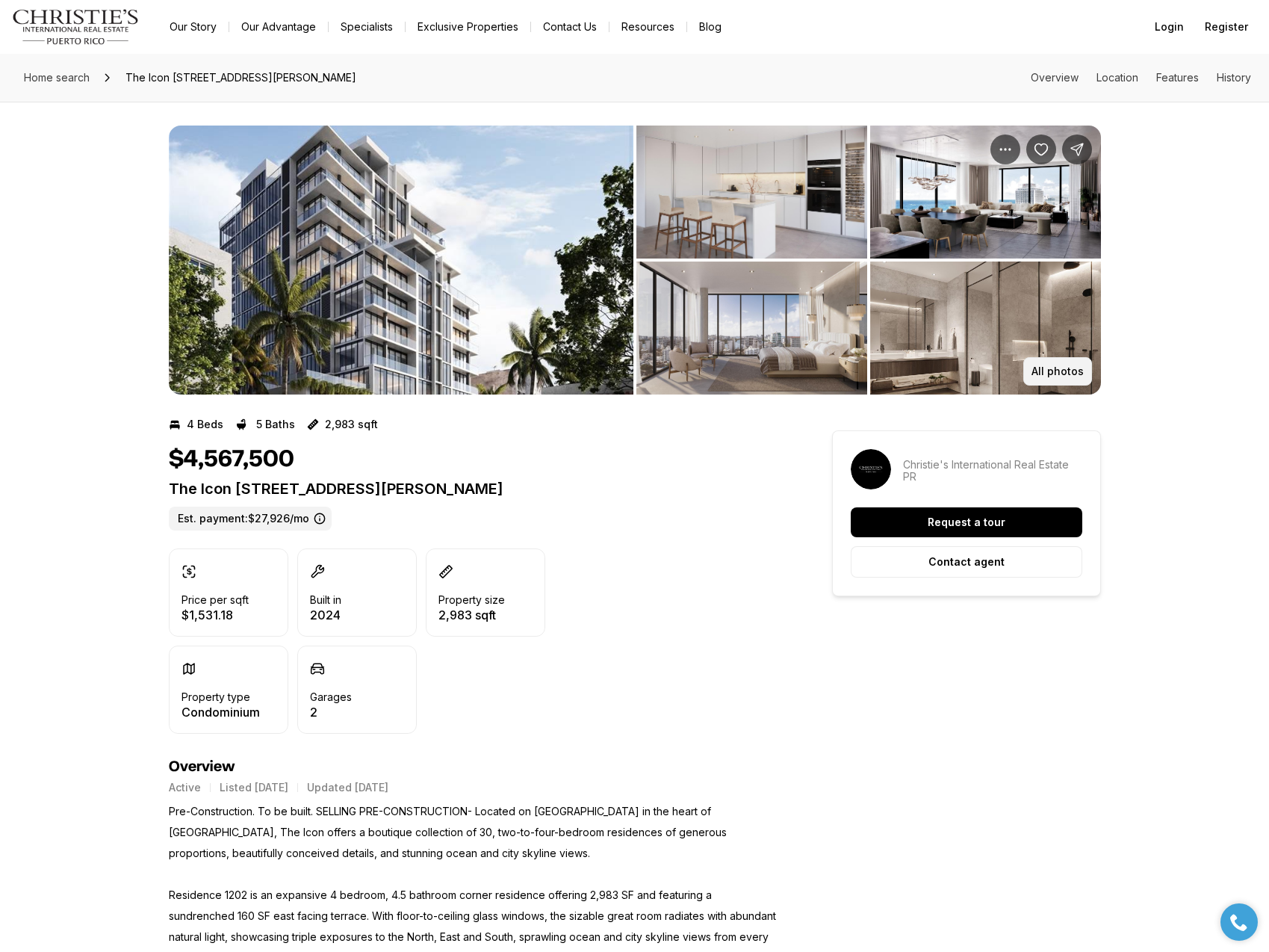
click at [1059, 373] on p "All photos" at bounding box center [1057, 372] width 52 height 12
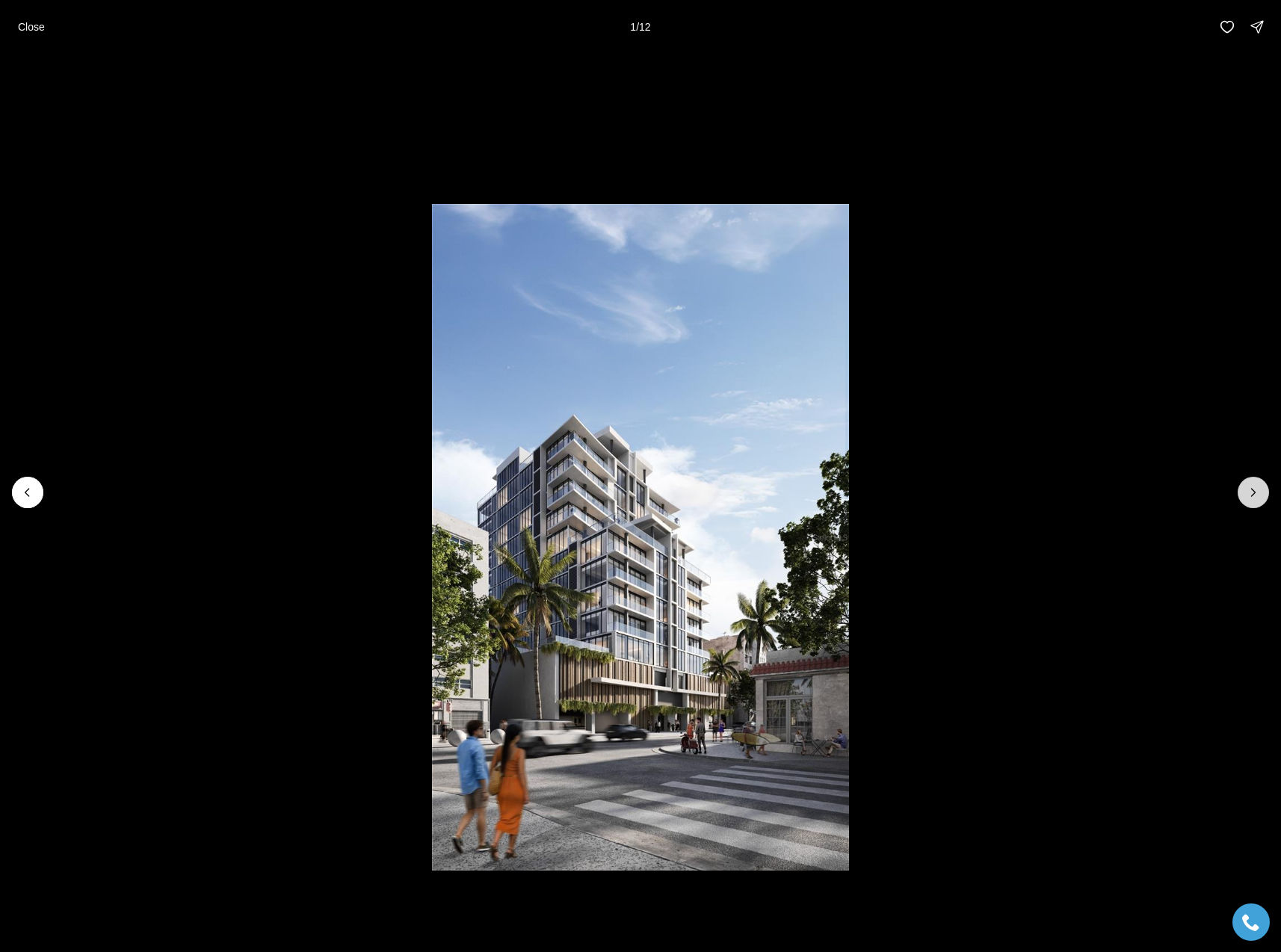
click at [1244, 491] on button "Next slide" at bounding box center [1254, 493] width 32 height 32
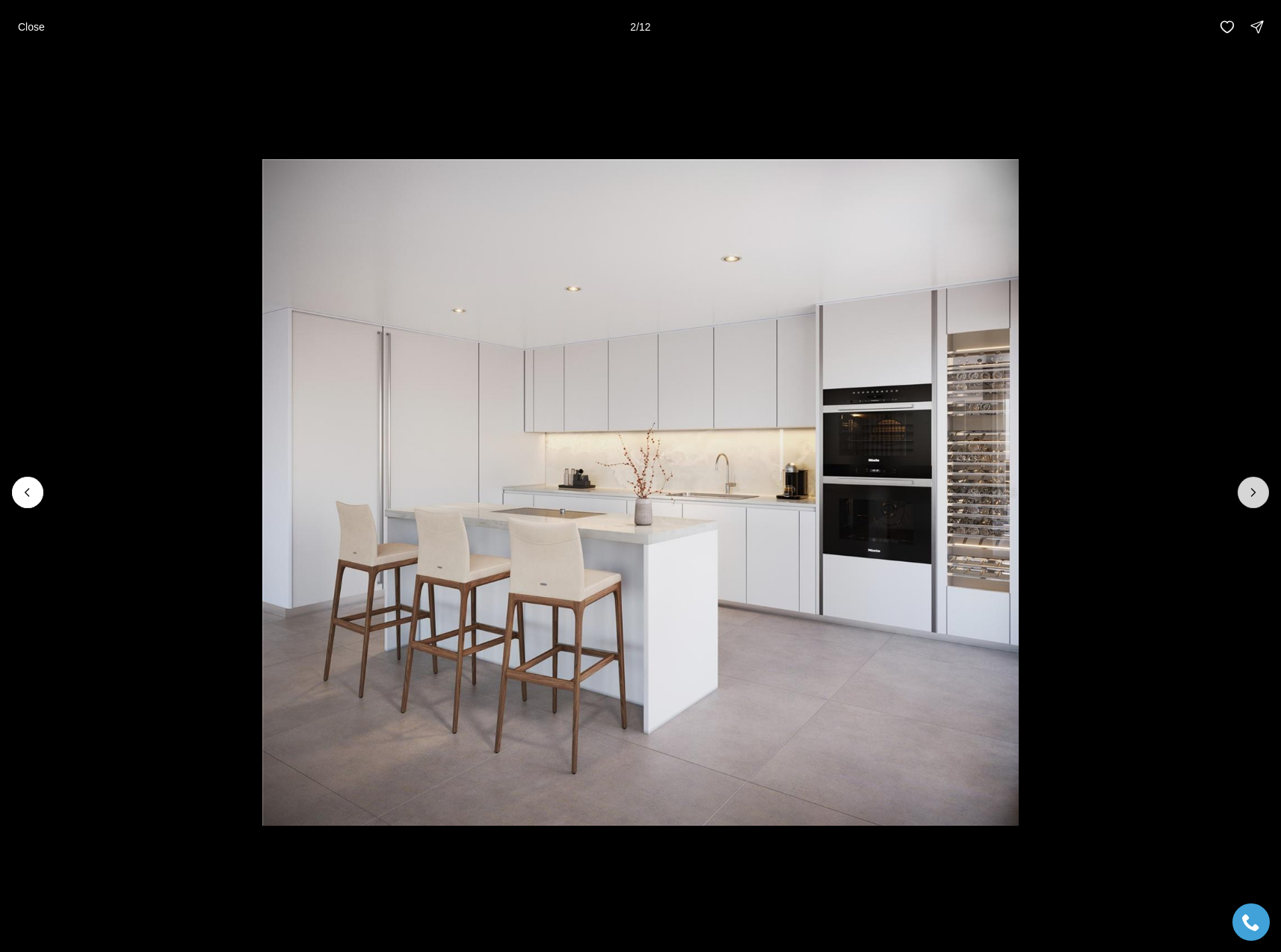
click at [1244, 491] on button "Next slide" at bounding box center [1254, 493] width 32 height 32
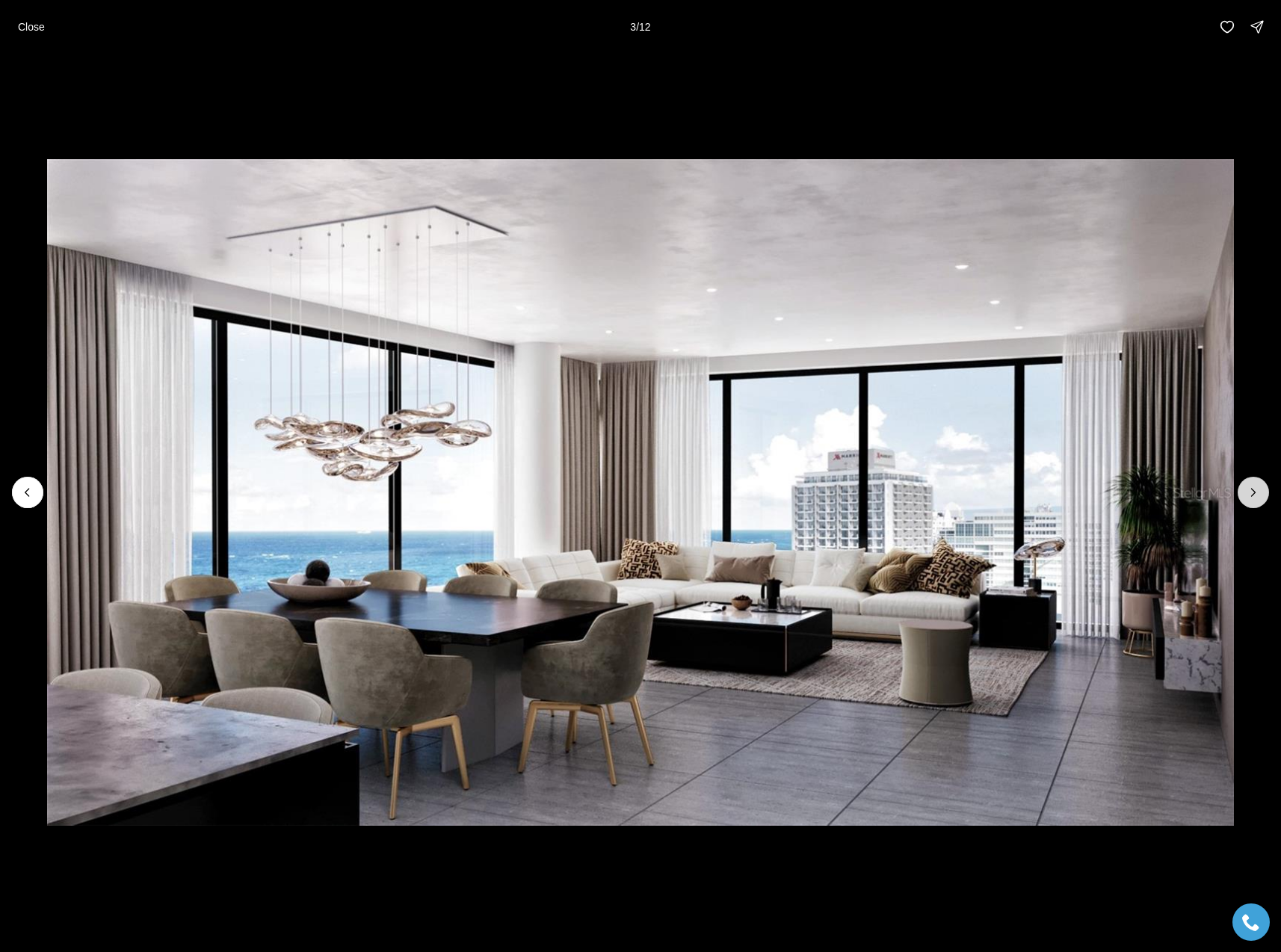
click at [1244, 491] on button "Next slide" at bounding box center [1254, 493] width 32 height 32
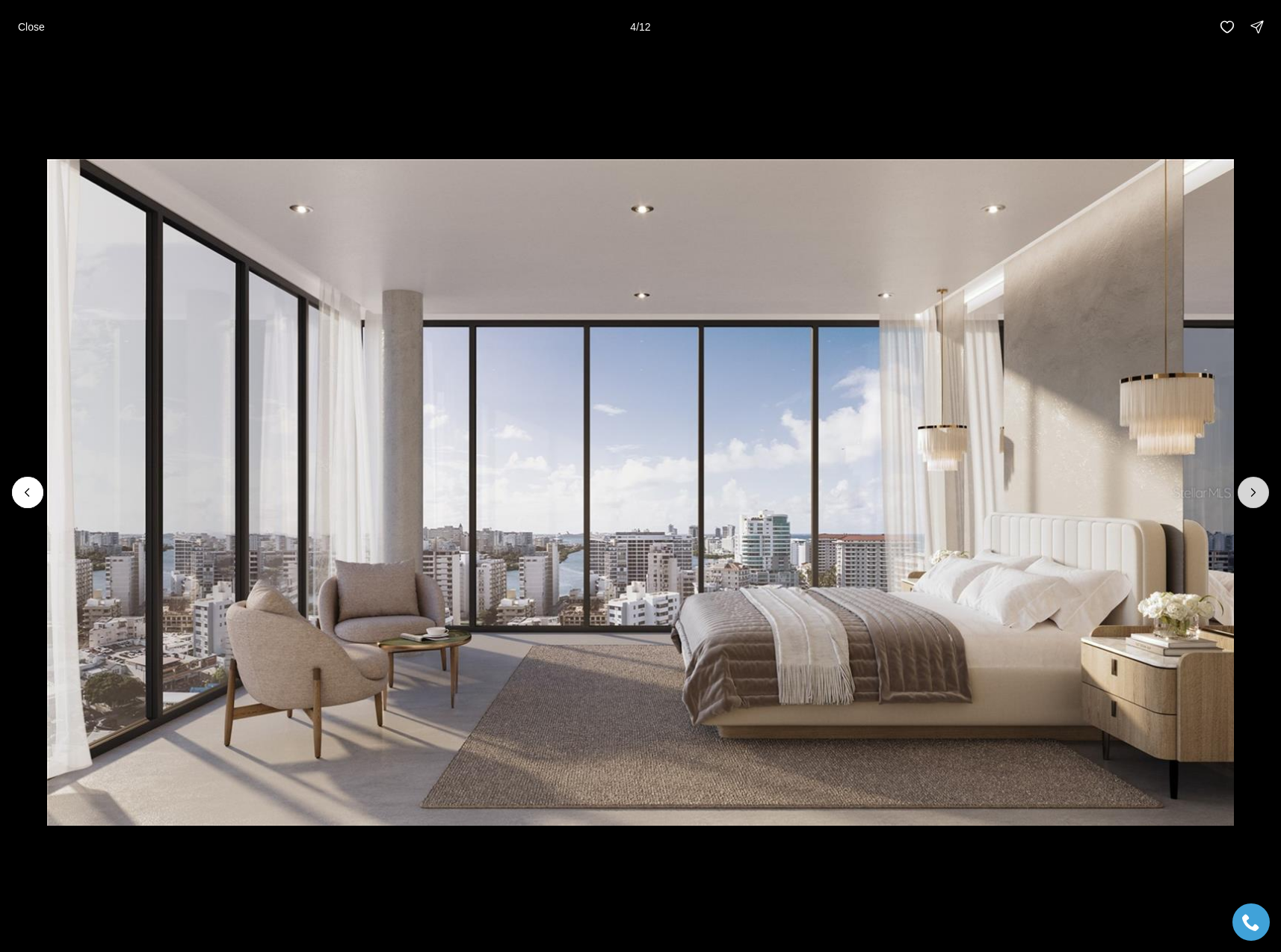
click at [1244, 491] on button "Next slide" at bounding box center [1254, 493] width 32 height 32
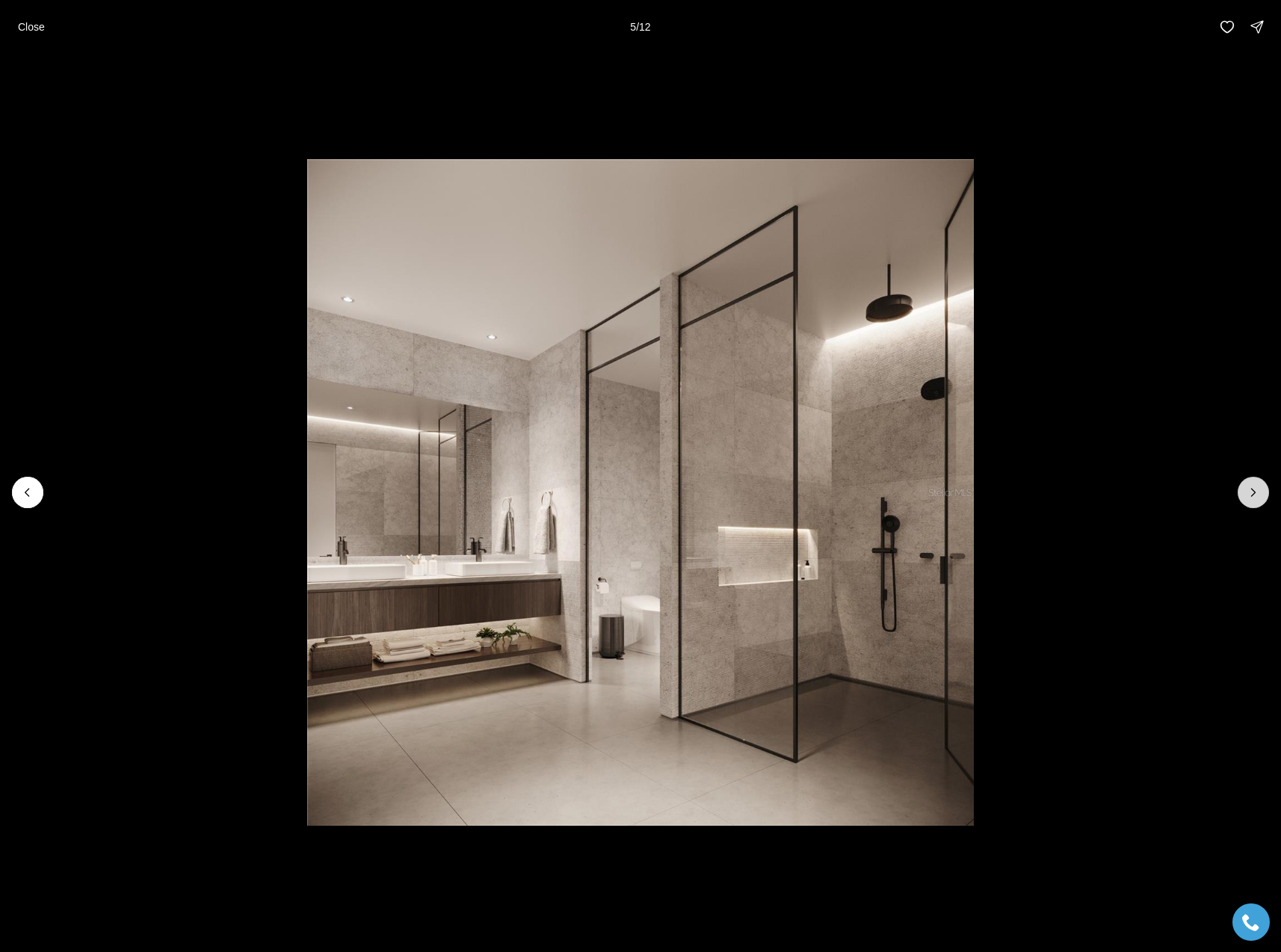
click at [1244, 491] on button "Next slide" at bounding box center [1254, 493] width 32 height 32
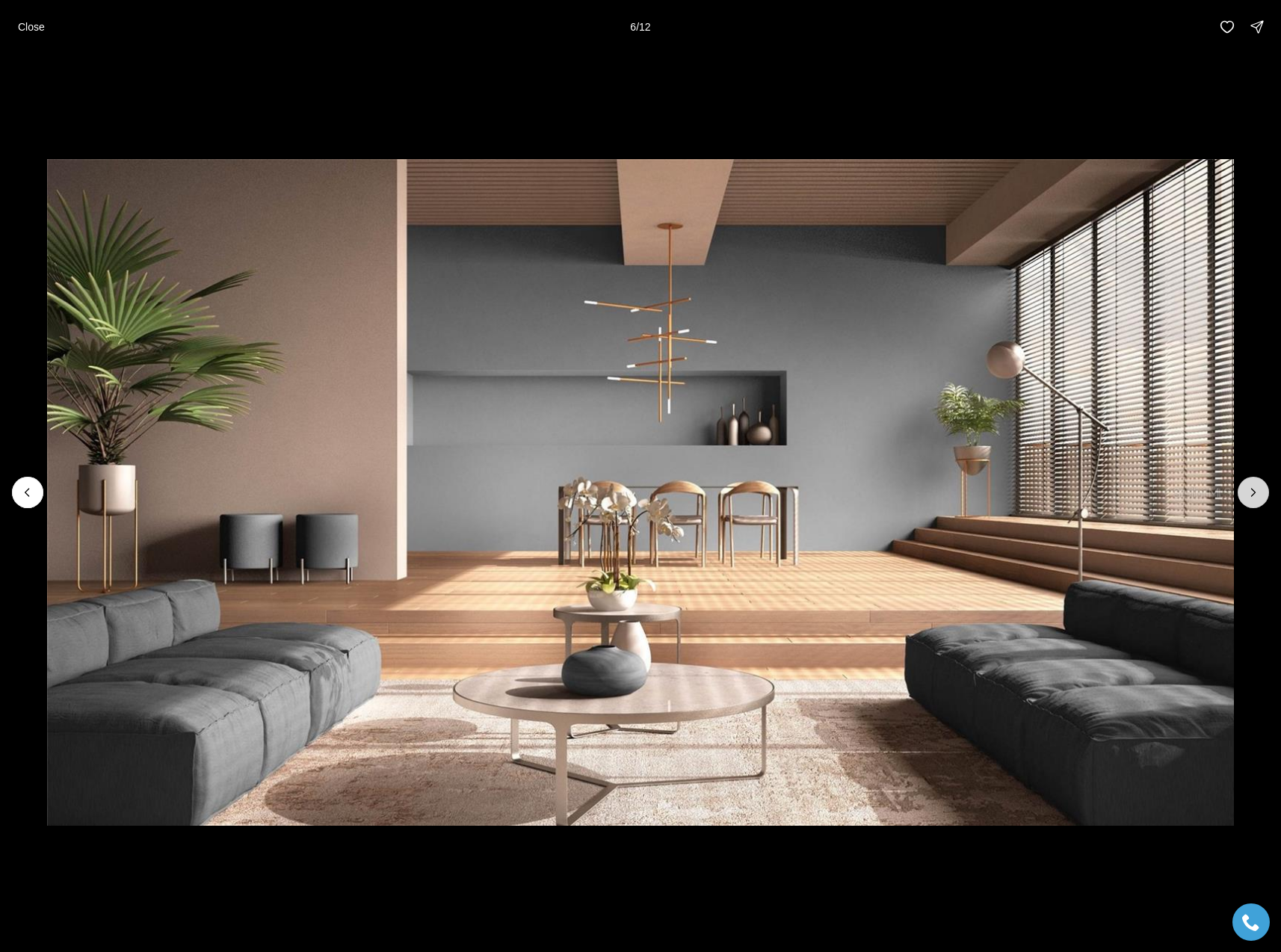
click at [1244, 491] on button "Next slide" at bounding box center [1254, 493] width 32 height 32
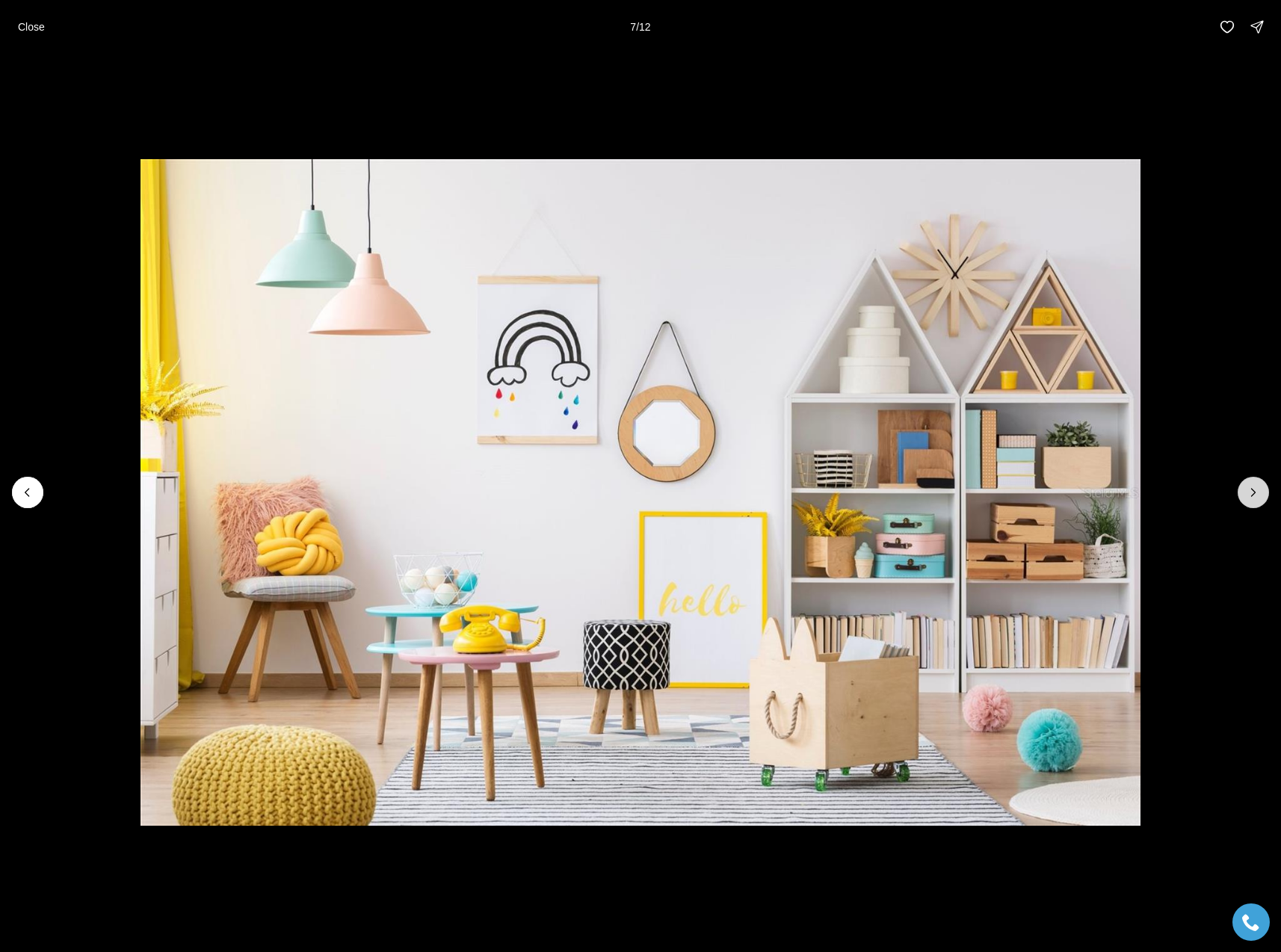
click at [1244, 491] on button "Next slide" at bounding box center [1254, 493] width 32 height 32
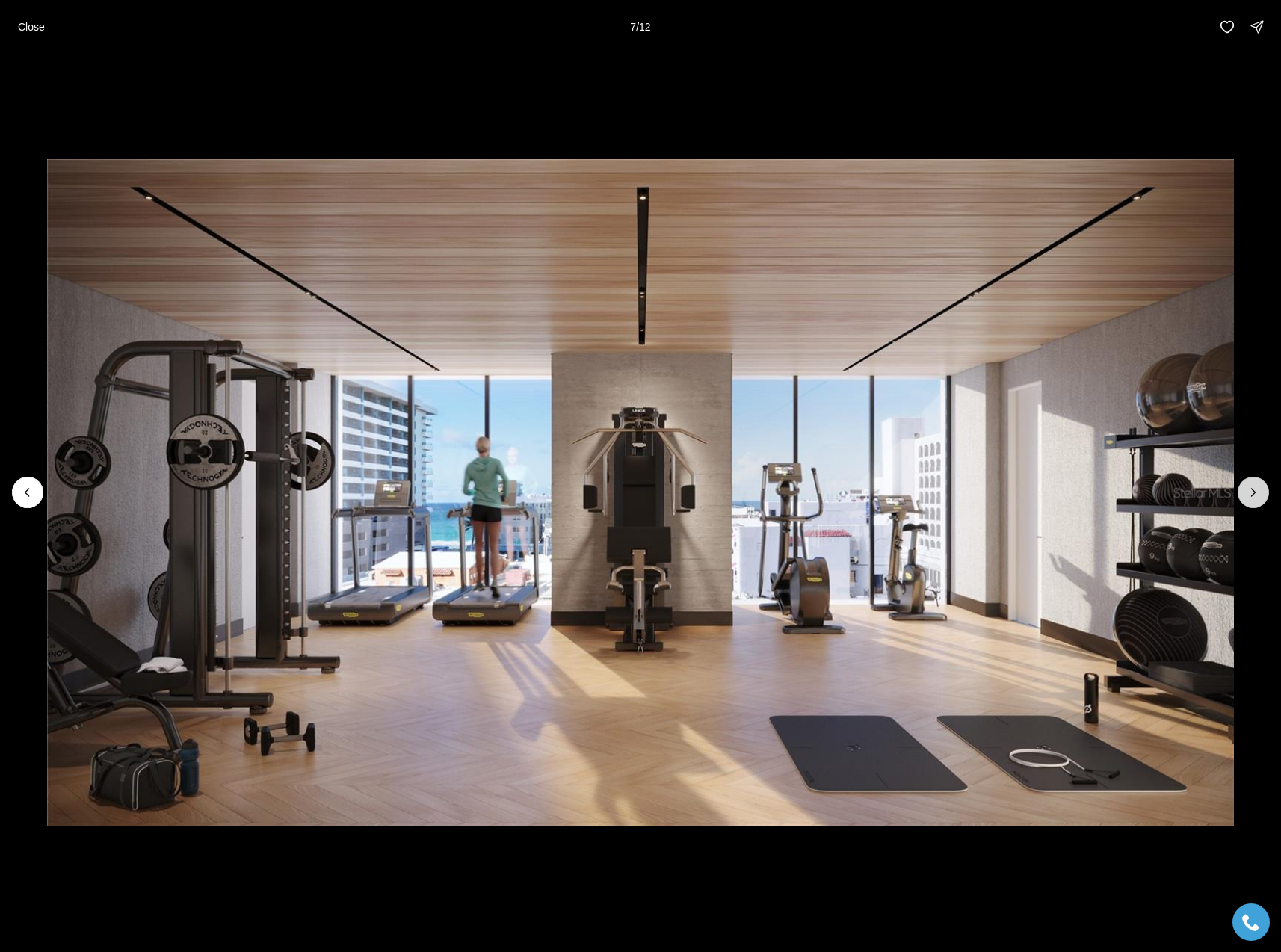
click at [1244, 491] on button "Next slide" at bounding box center [1254, 493] width 32 height 32
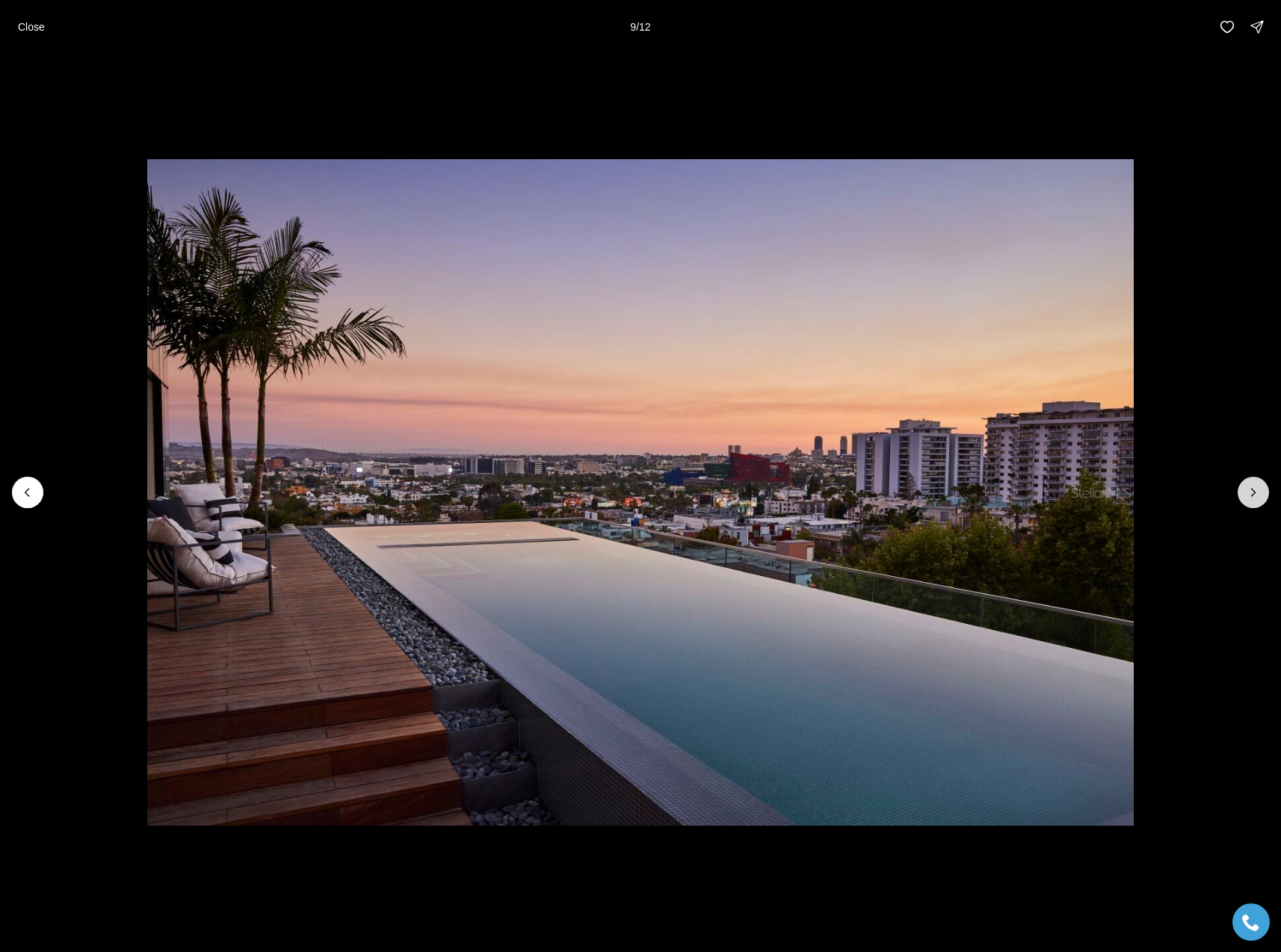
click at [1244, 491] on button "Next slide" at bounding box center [1254, 493] width 32 height 32
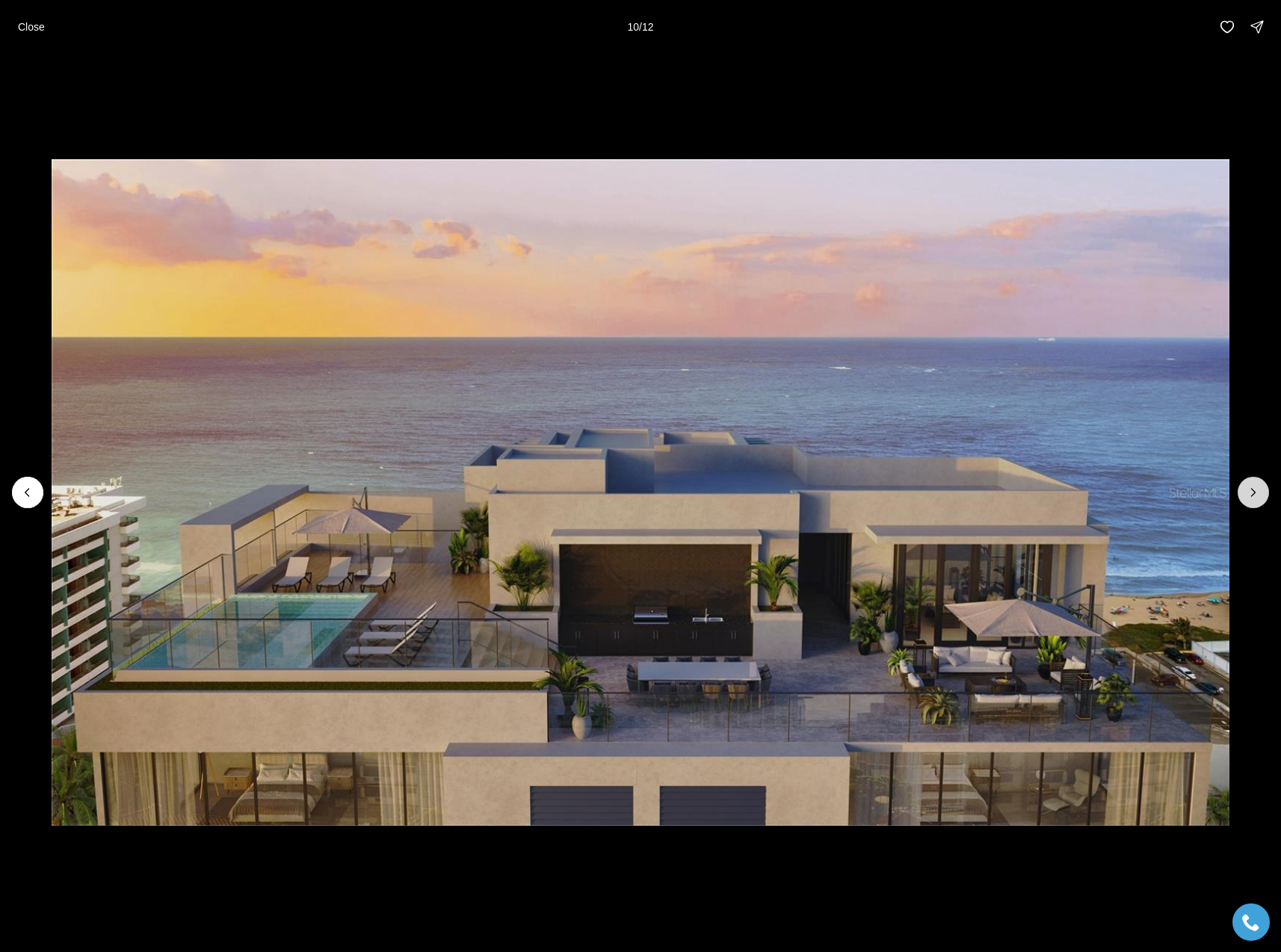
click at [1244, 491] on button "Next slide" at bounding box center [1254, 493] width 32 height 32
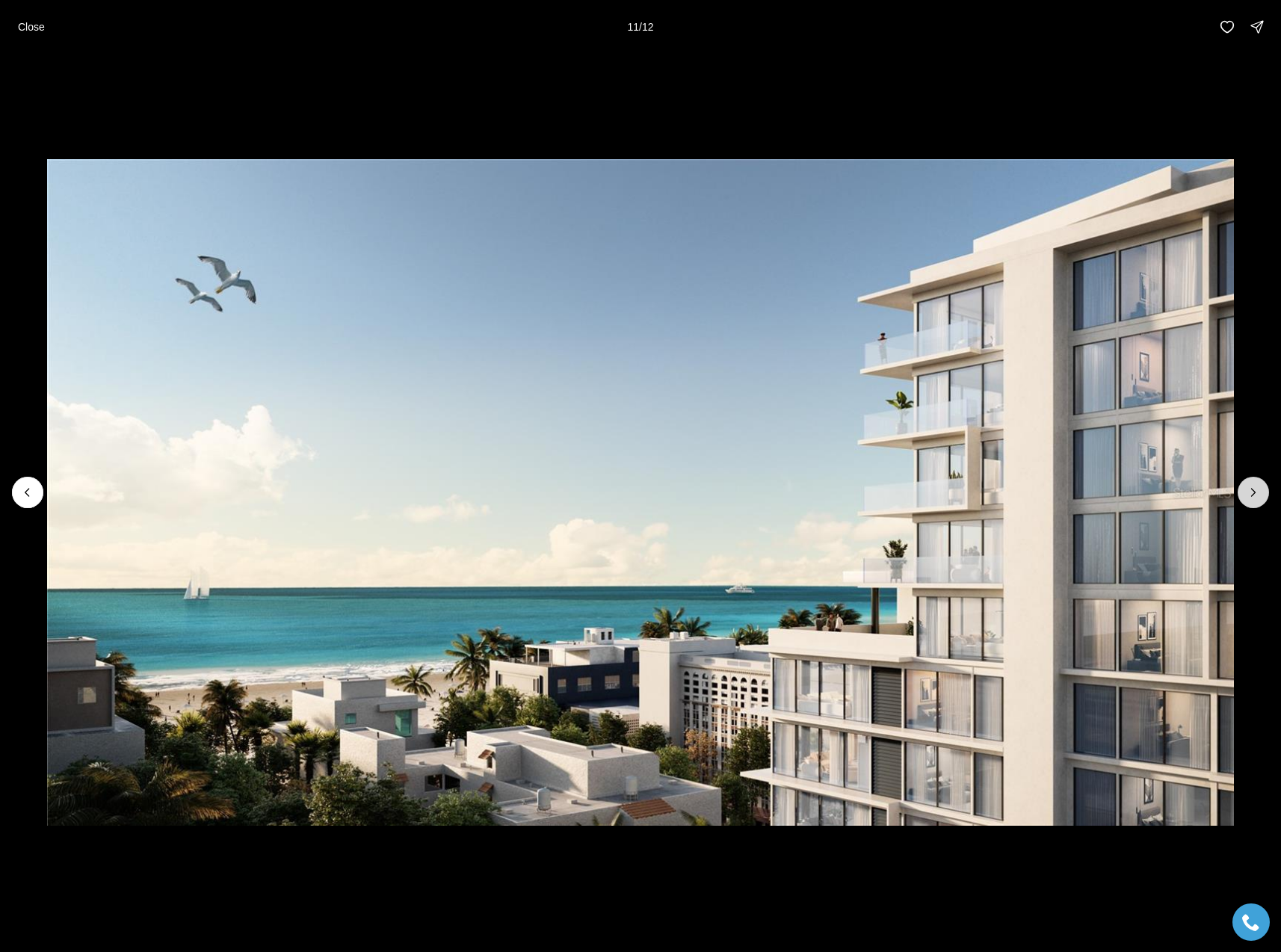
click at [1244, 491] on button "Next slide" at bounding box center [1254, 493] width 32 height 32
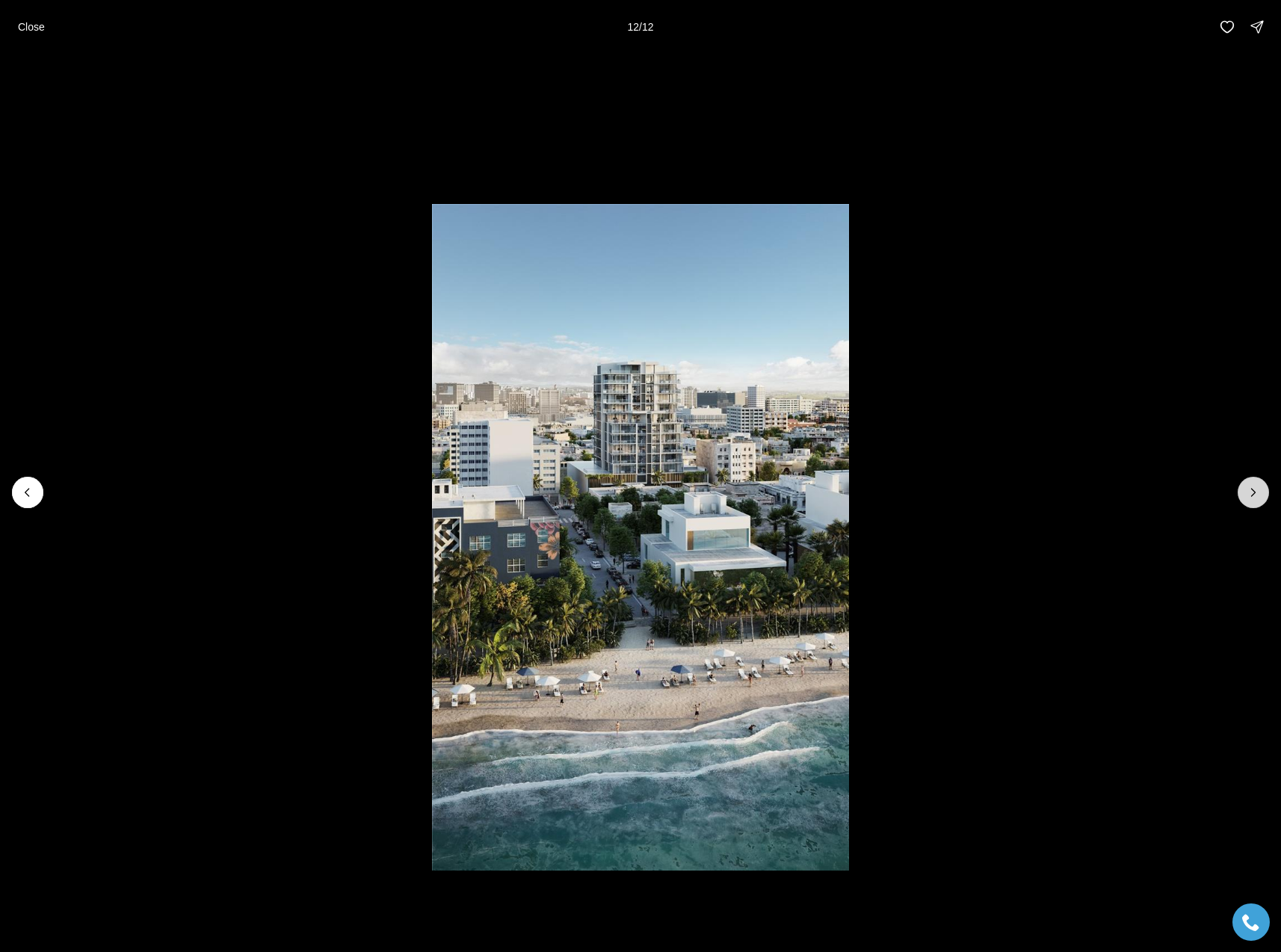
click at [1244, 491] on div at bounding box center [1254, 493] width 32 height 32
click at [1201, 549] on li "12 of 12" at bounding box center [640, 492] width 1281 height 877
click at [40, 29] on p "Close" at bounding box center [31, 27] width 27 height 12
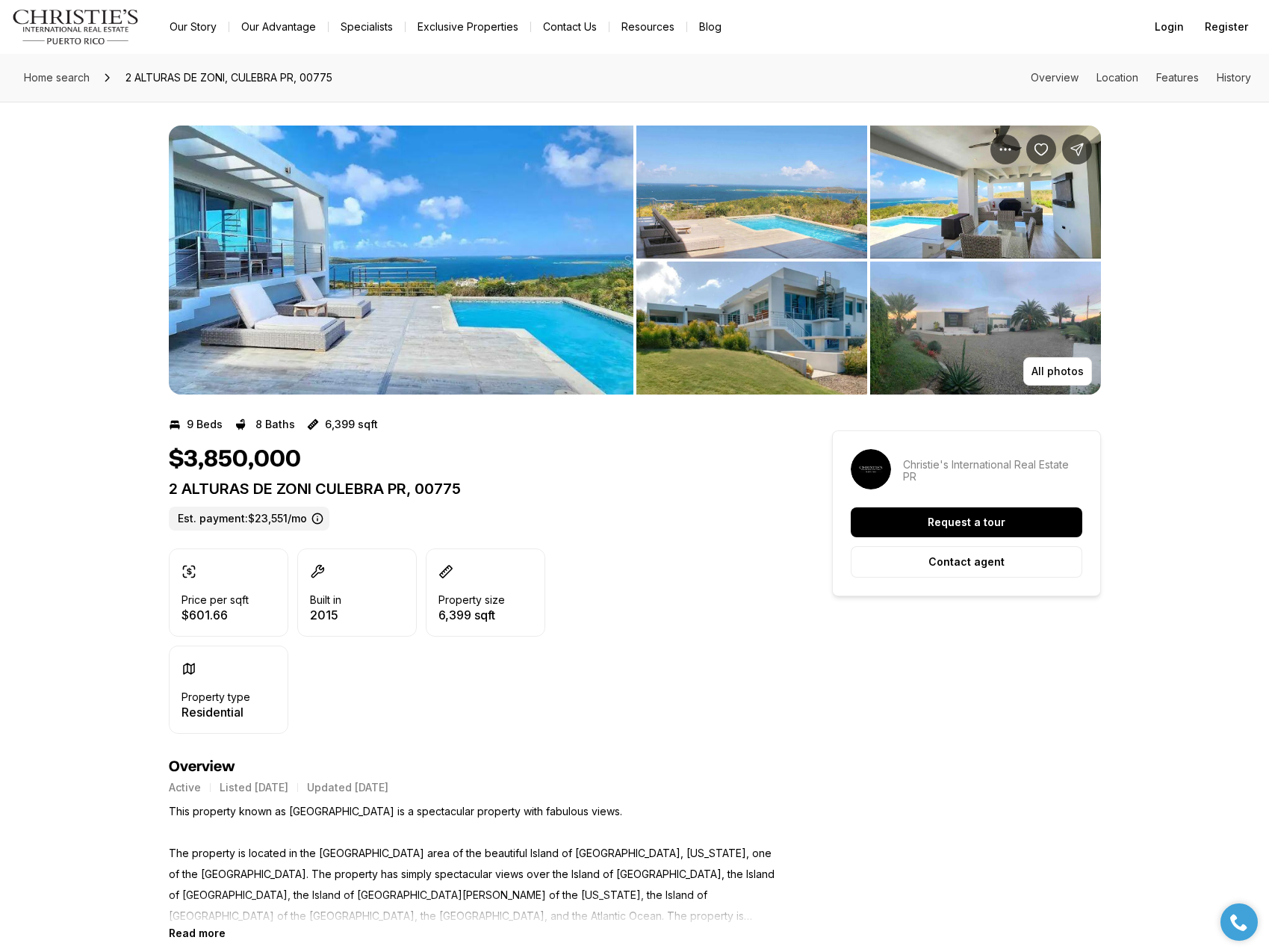
click at [1084, 355] on img "View image gallery" at bounding box center [985, 328] width 230 height 133
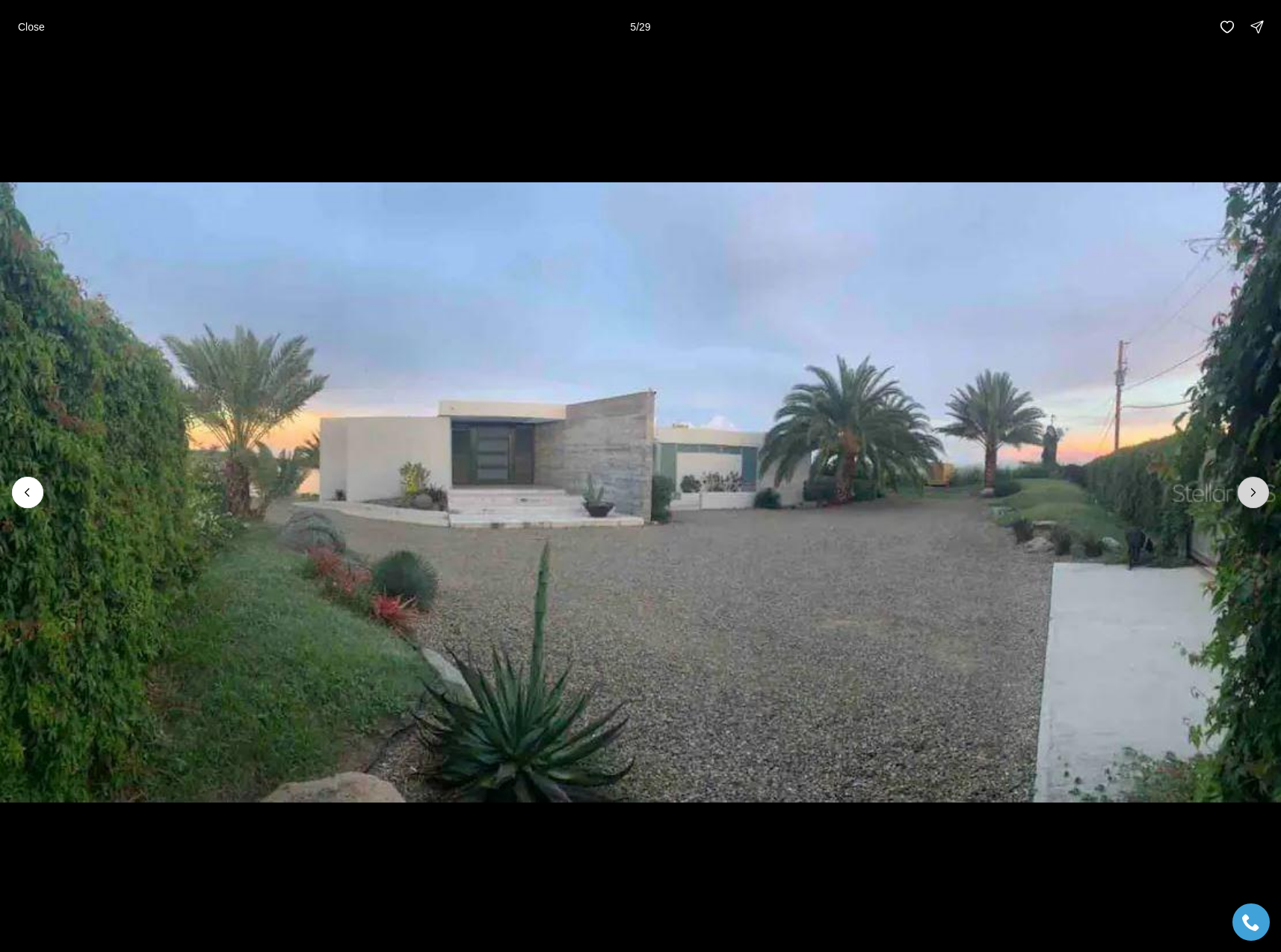
click at [1253, 491] on icon "Next slide" at bounding box center [1254, 492] width 4 height 7
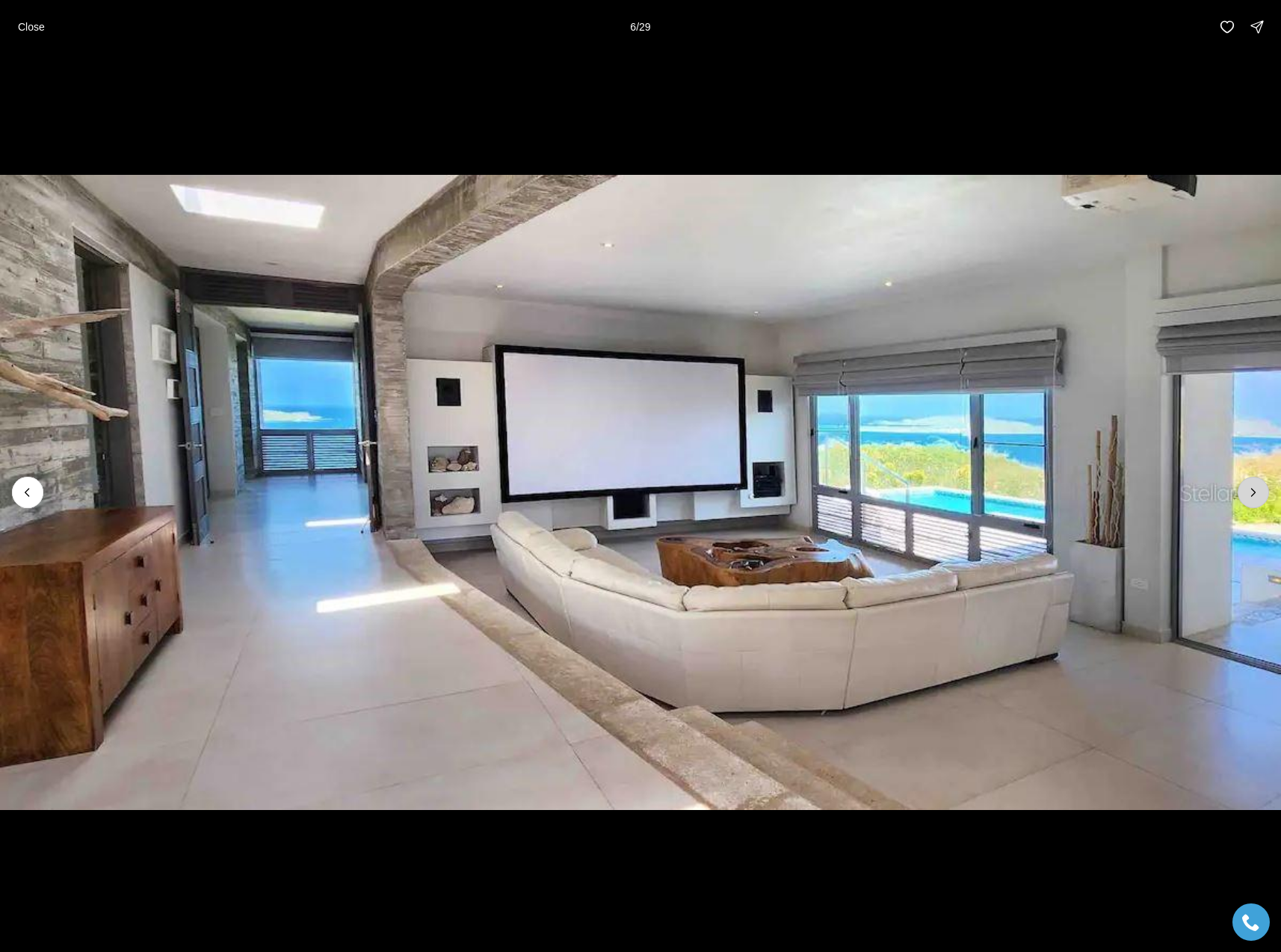
click at [1253, 491] on icon "Next slide" at bounding box center [1254, 492] width 4 height 7
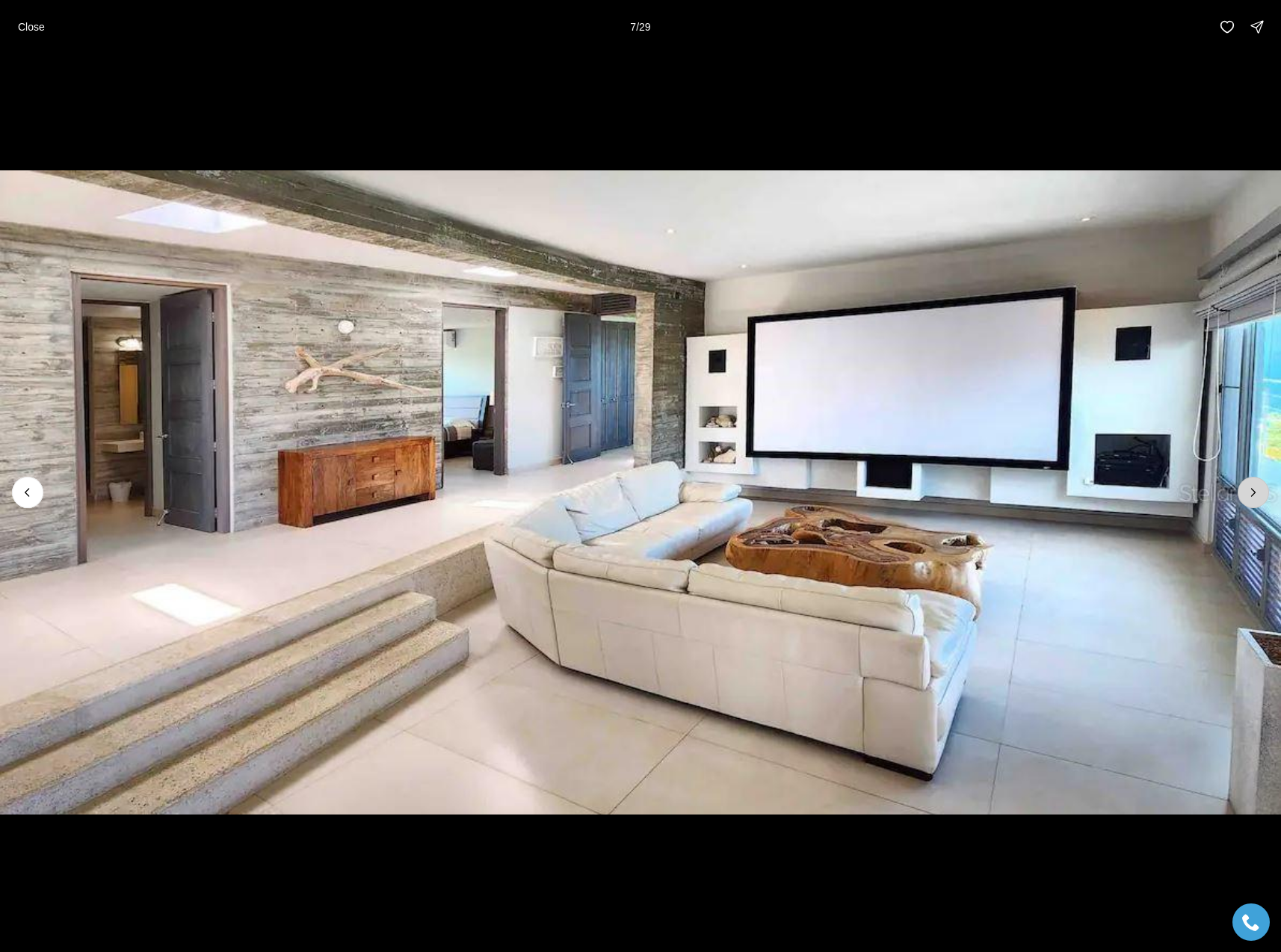
click at [1253, 491] on icon "Next slide" at bounding box center [1254, 492] width 4 height 7
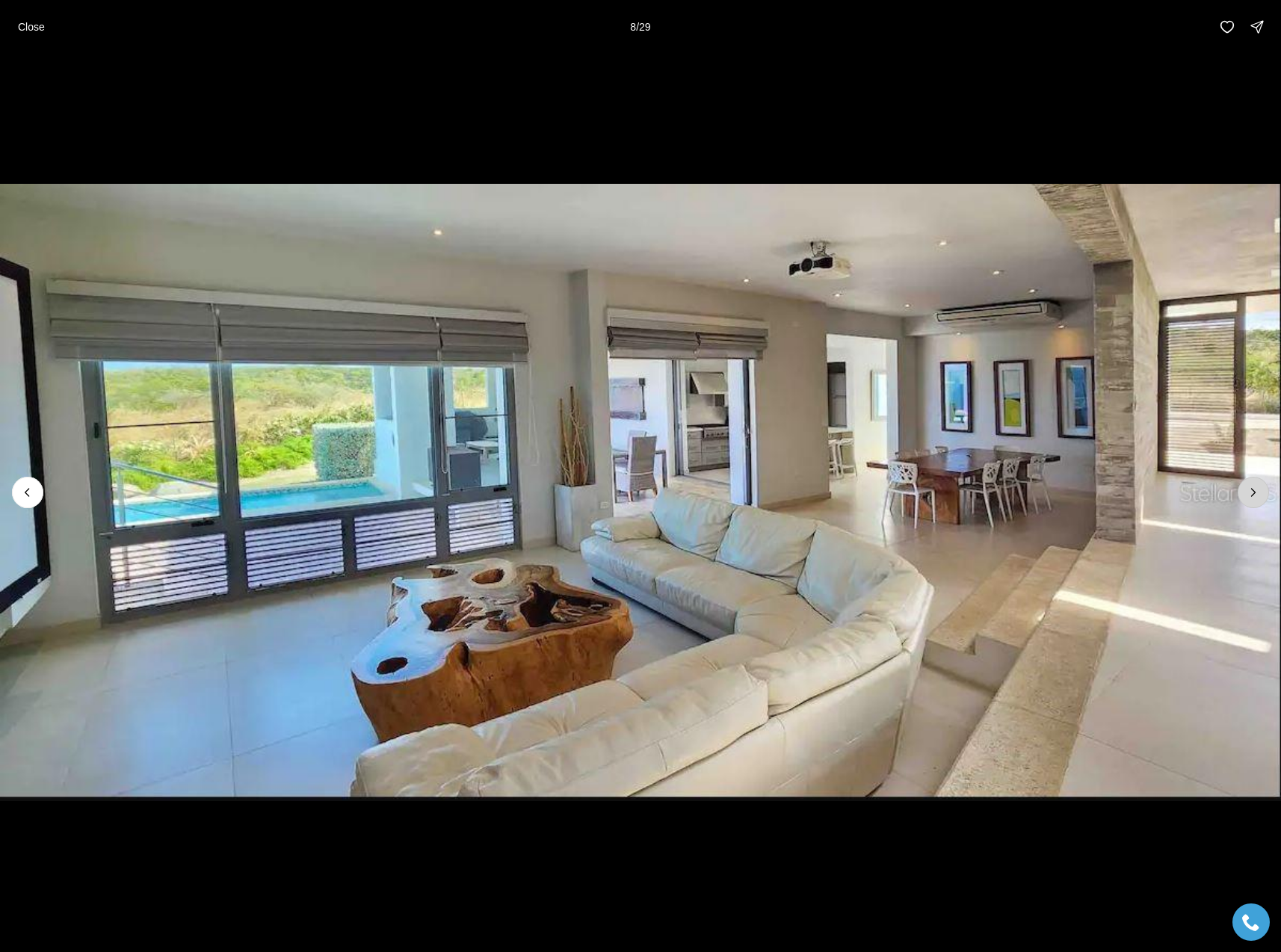
click at [1253, 491] on icon "Next slide" at bounding box center [1254, 492] width 4 height 7
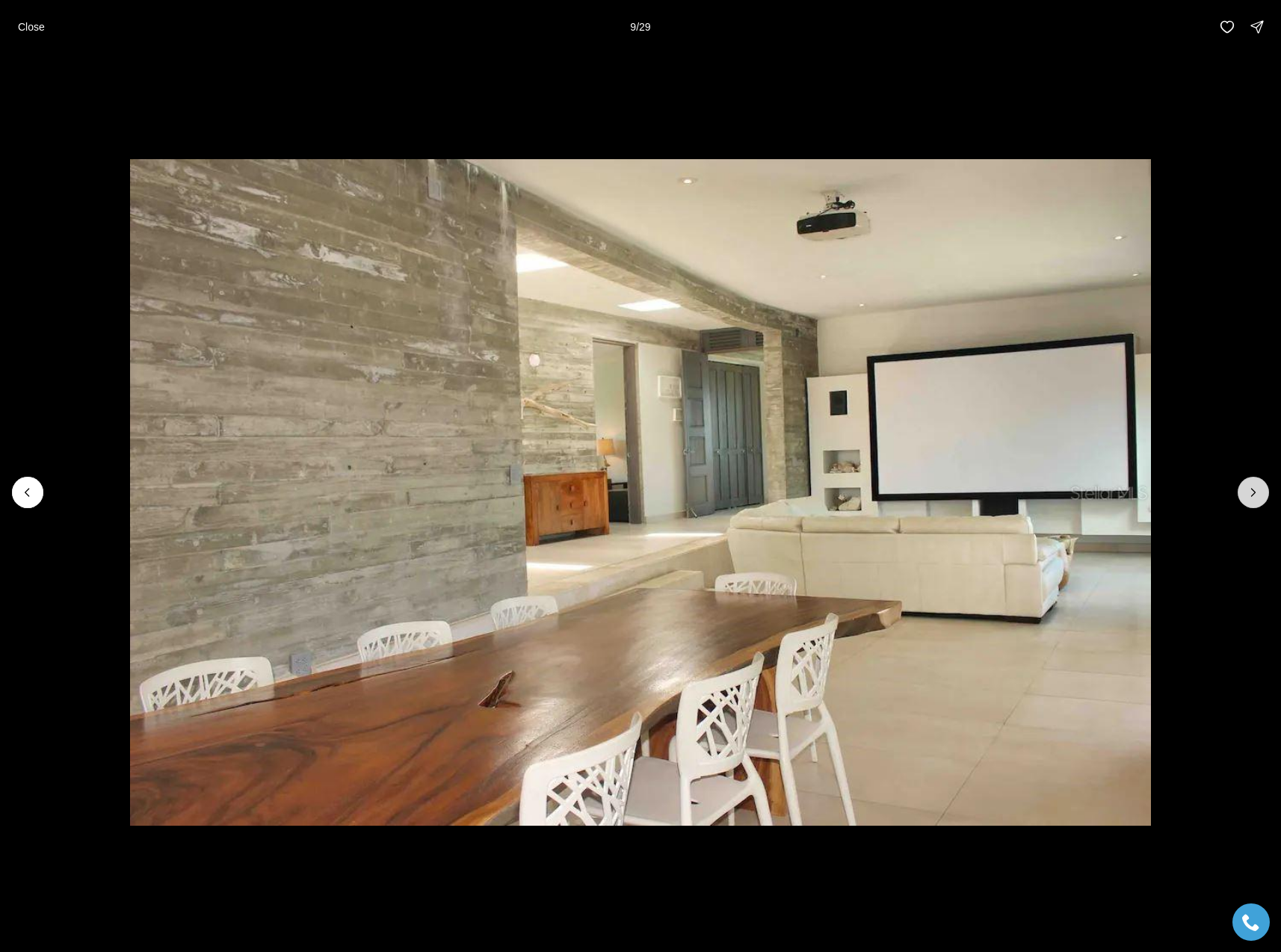
click at [1253, 491] on icon "Next slide" at bounding box center [1254, 492] width 4 height 7
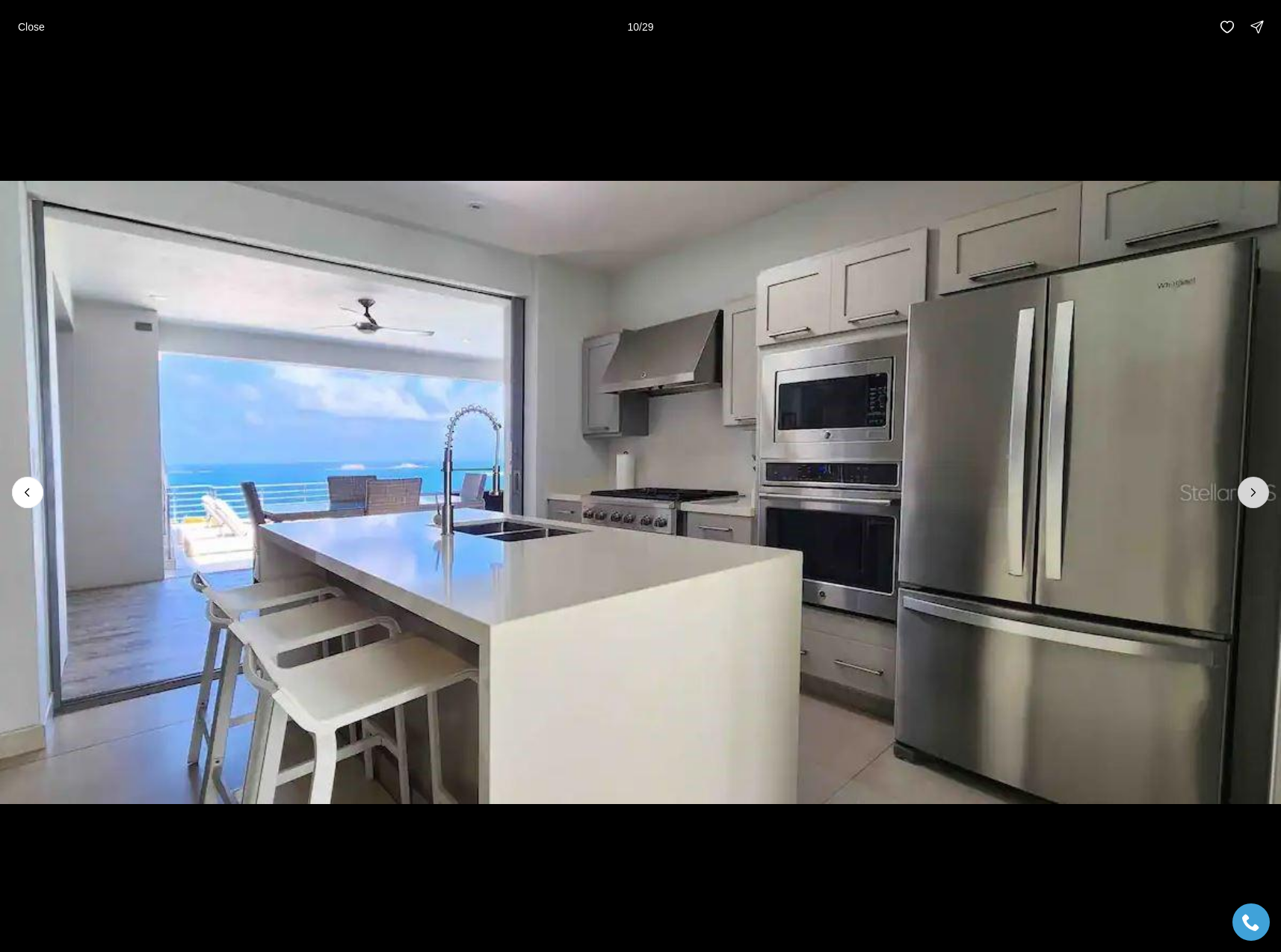
click at [1253, 491] on icon "Next slide" at bounding box center [1254, 492] width 4 height 7
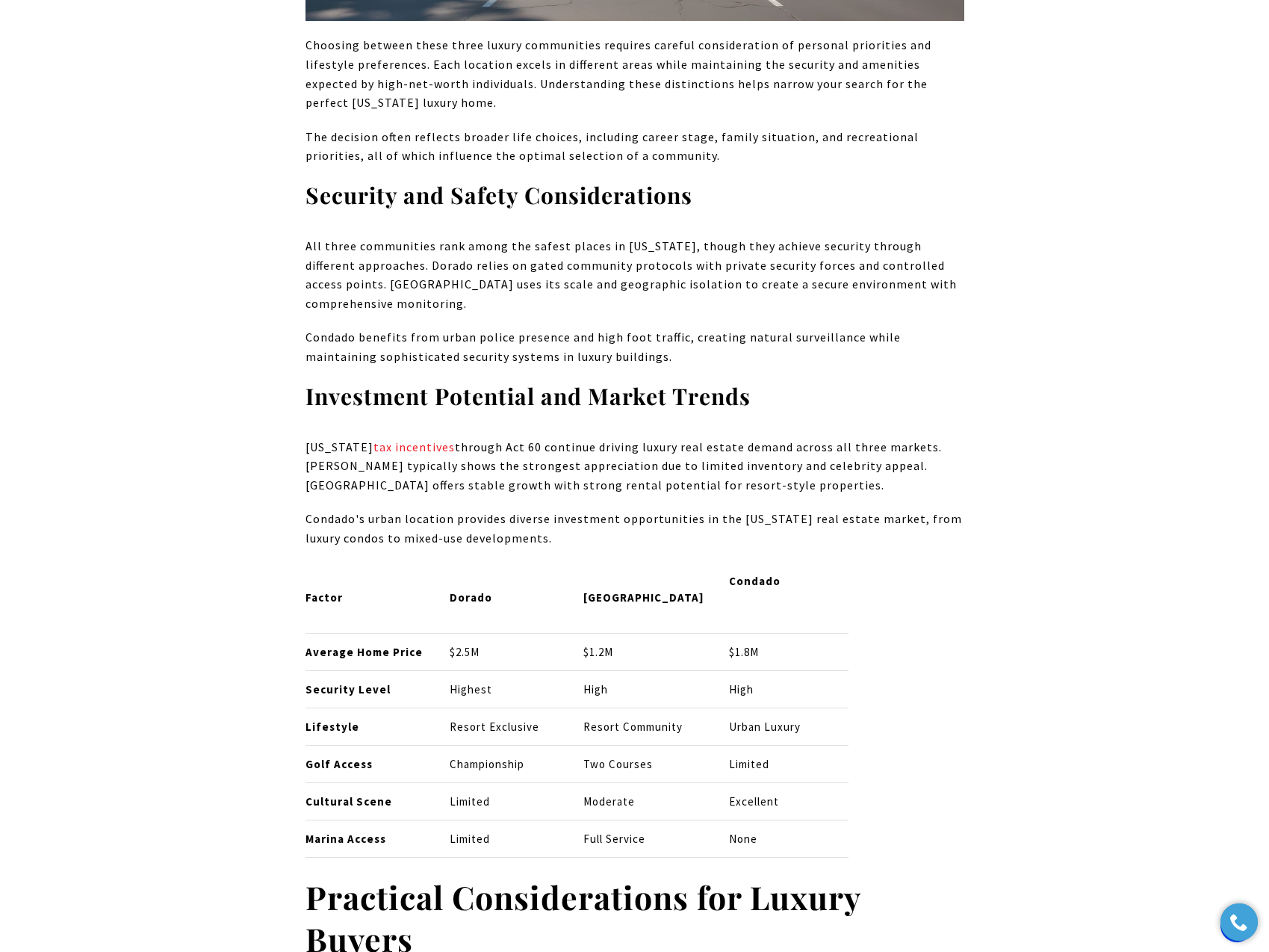
scroll to position [5628, 0]
